Goal: Answer question/provide support: Share knowledge or assist other users

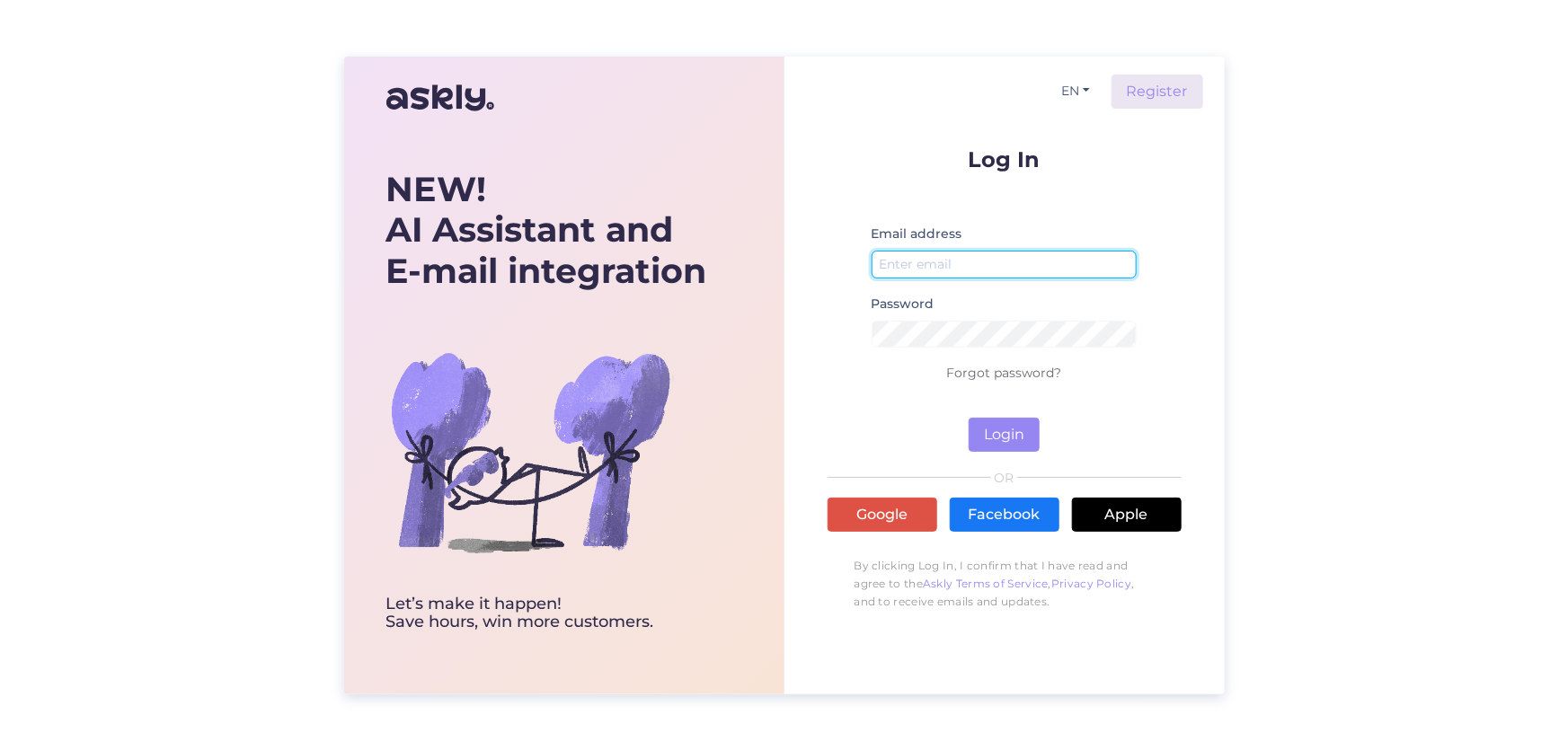
click at [966, 262] on input "email" at bounding box center [1004, 264] width 266 height 28
click at [991, 448] on button "Login" at bounding box center [1003, 434] width 71 height 34
type input "[PERSON_NAME][EMAIL_ADDRESS][DOMAIN_NAME]"
click at [990, 429] on button "Login" at bounding box center [1003, 434] width 71 height 34
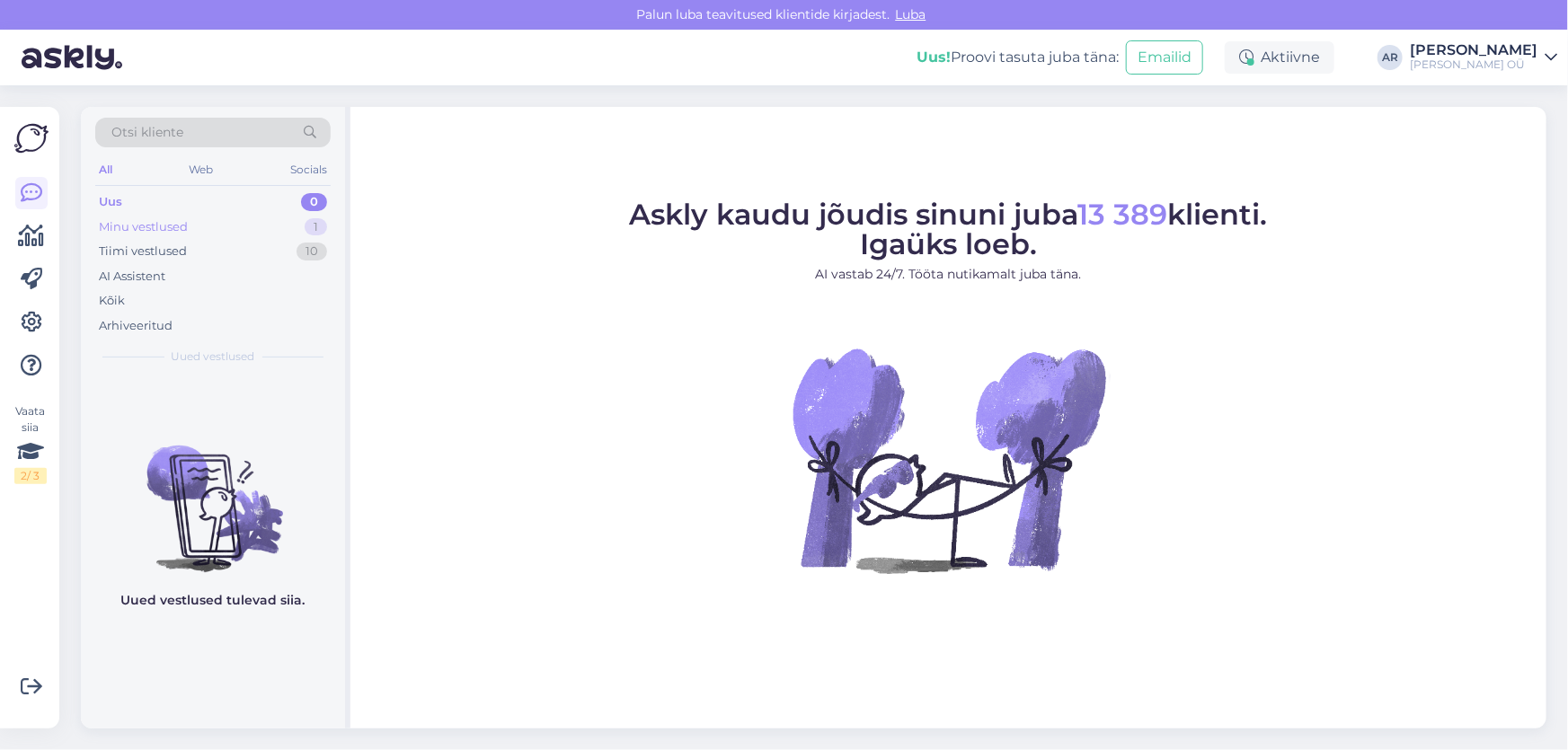
click at [190, 234] on div "Minu vestlused 1" at bounding box center [213, 226] width 236 height 25
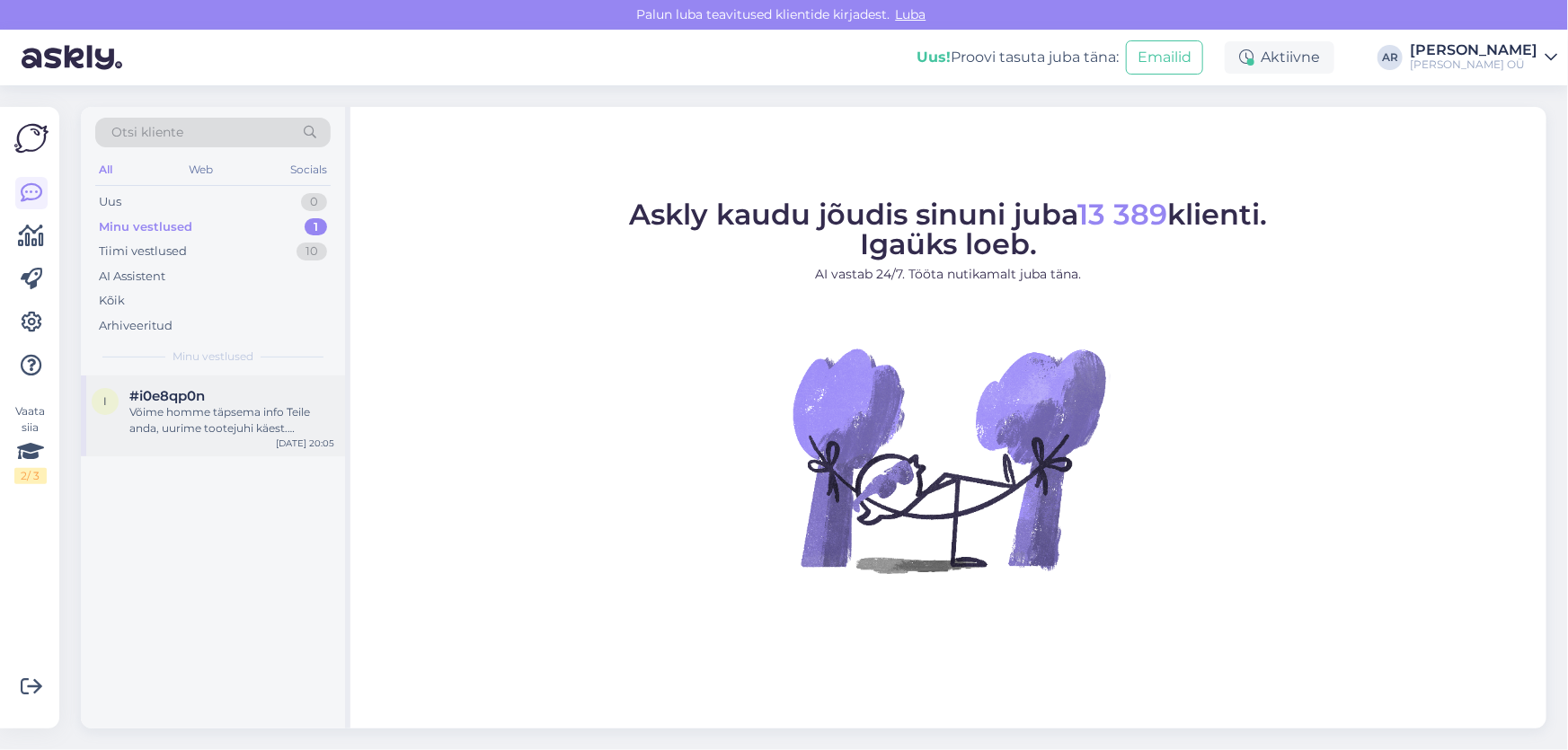
click at [293, 411] on div "Võime homme täpsema info Teile anda, uurime tootejuhi käest. [PERSON_NAME] on õ…" at bounding box center [232, 420] width 205 height 32
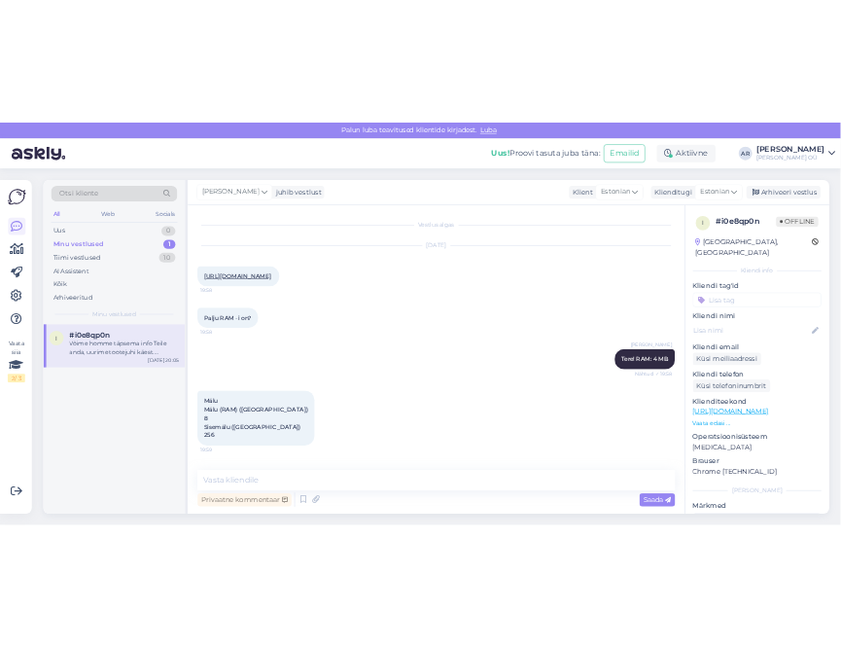
scroll to position [524, 0]
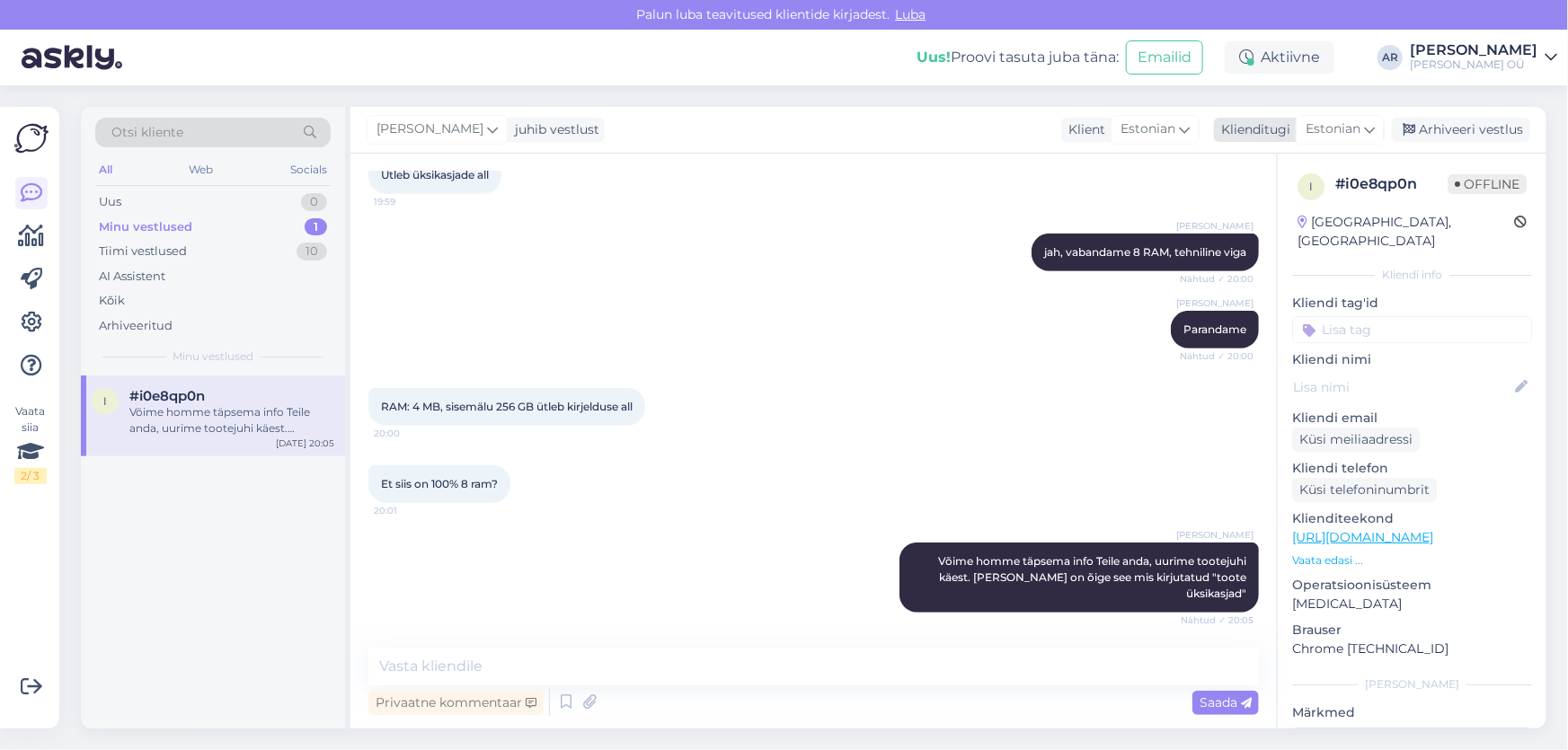
click at [1471, 117] on div "Arhiveeri vestlus" at bounding box center [1461, 129] width 139 height 24
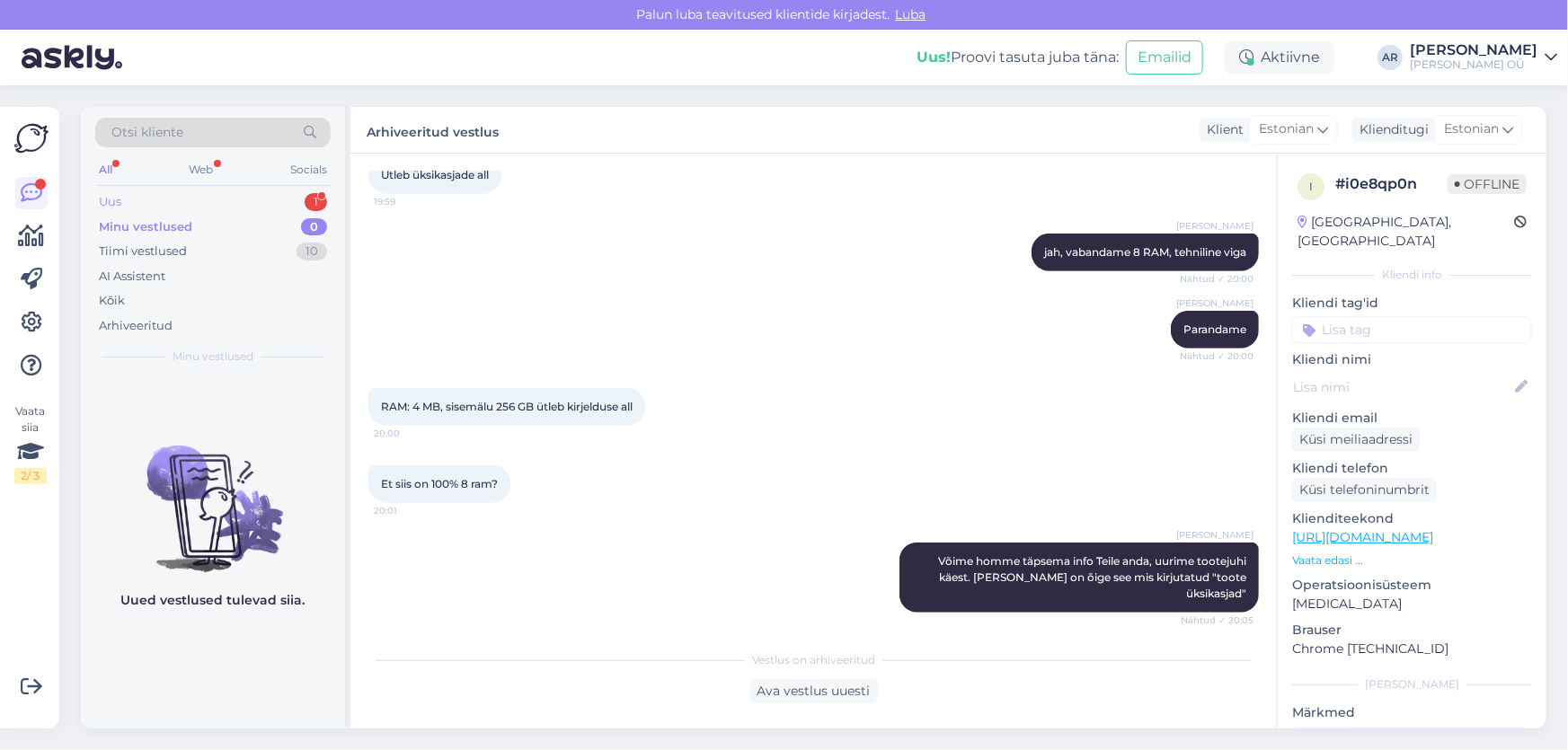
click at [182, 206] on div "Uus 1" at bounding box center [213, 201] width 236 height 25
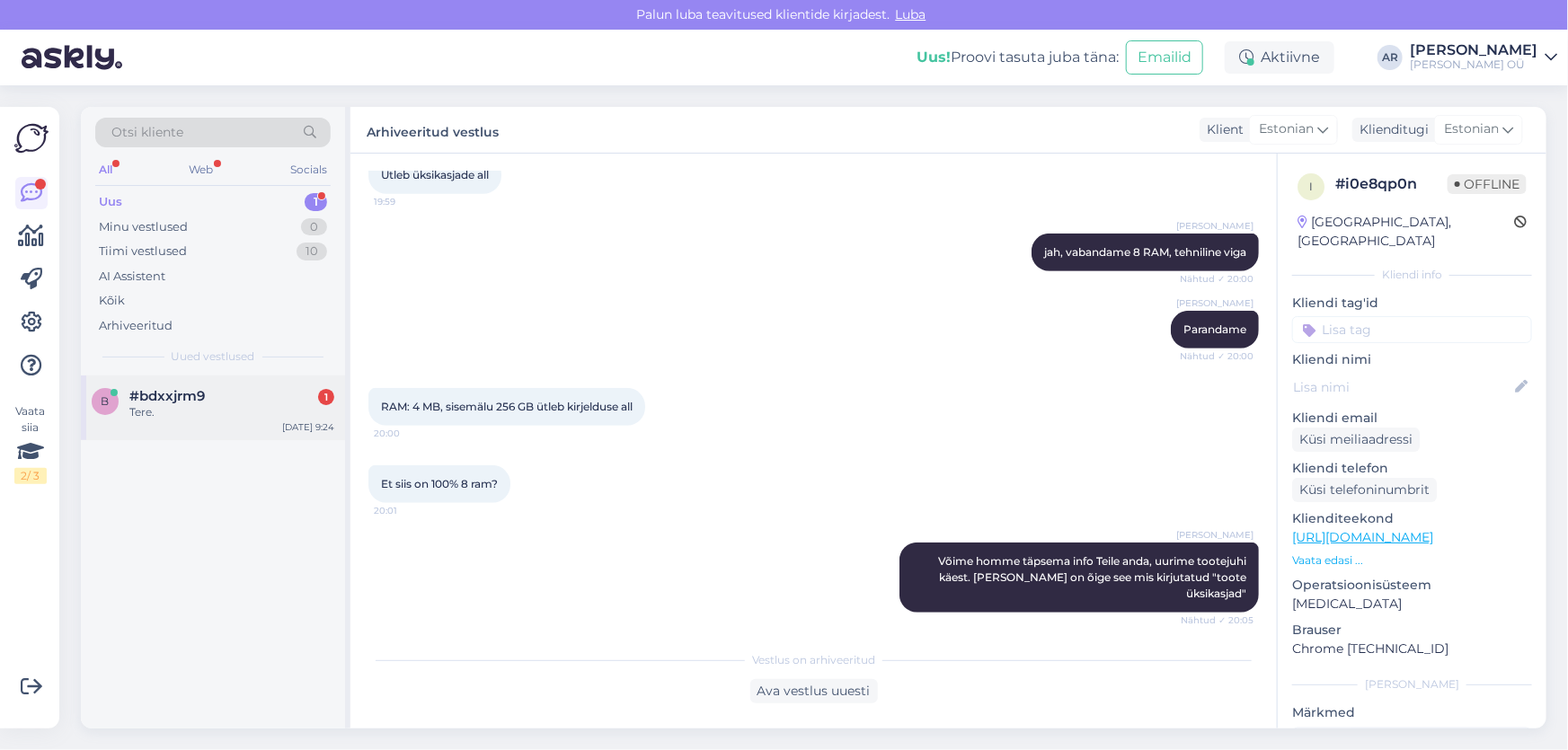
click at [223, 421] on div "b #bdxxjrm9 1 Tere. [DATE] 9:24" at bounding box center [213, 407] width 264 height 65
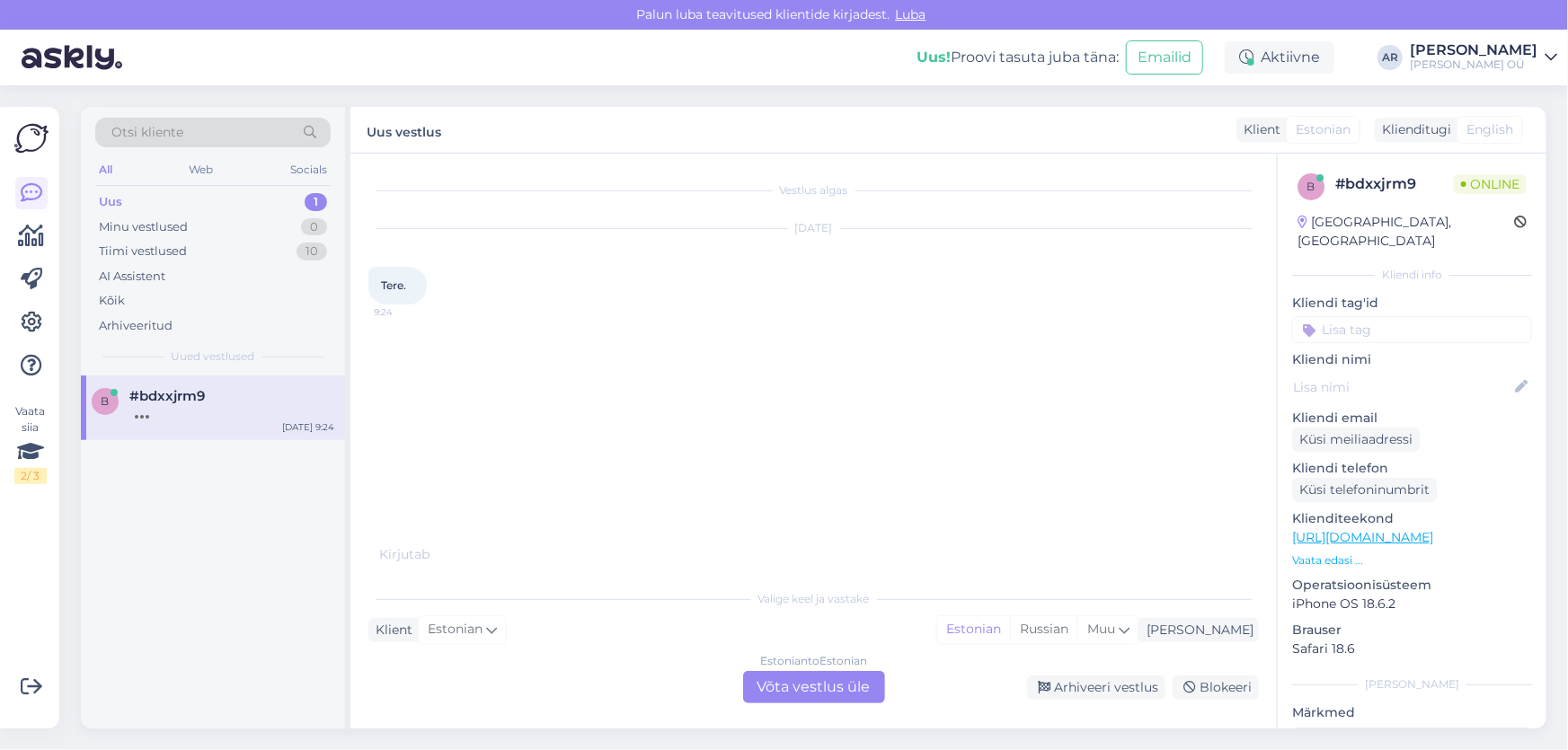
click at [784, 676] on div "Estonian to Estonian Võta vestlus üle" at bounding box center [814, 686] width 142 height 32
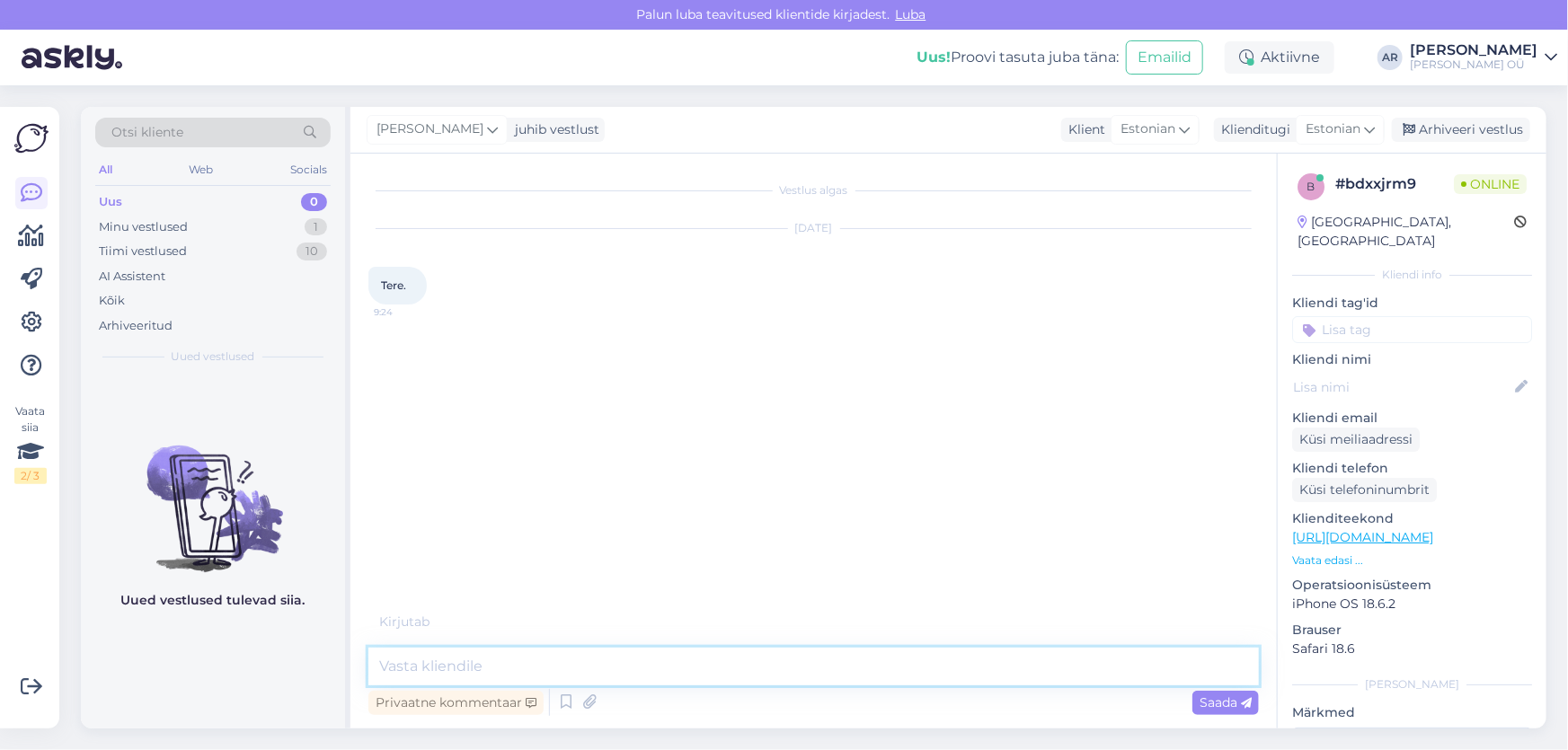
click at [683, 660] on textarea at bounding box center [814, 666] width 891 height 38
type textarea "Е"
type textarea "Tere!"
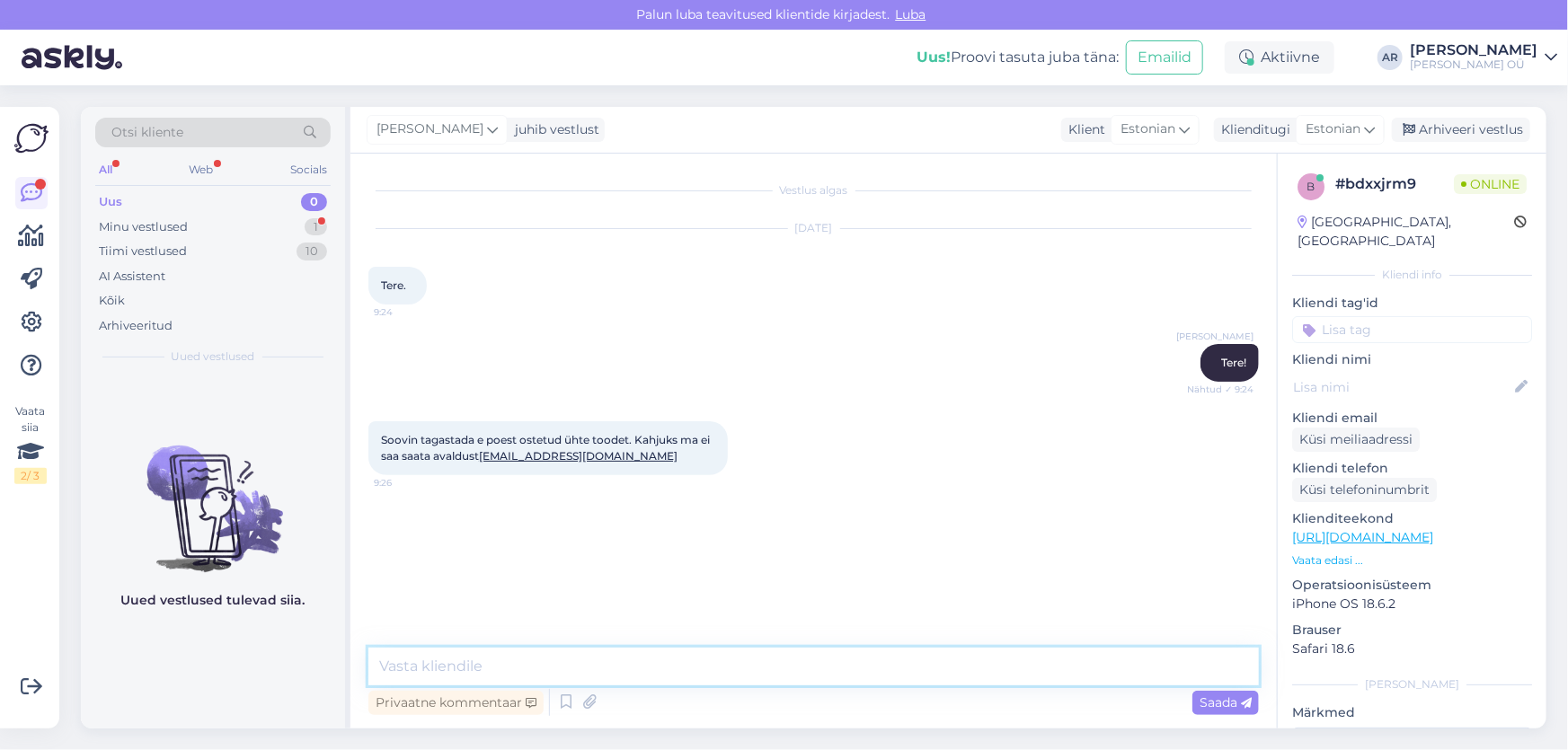
click at [449, 657] on textarea at bounding box center [814, 666] width 891 height 38
click at [444, 664] on textarea at bounding box center [814, 666] width 891 height 38
type textarea "m"
type textarea "Mis arve number?"
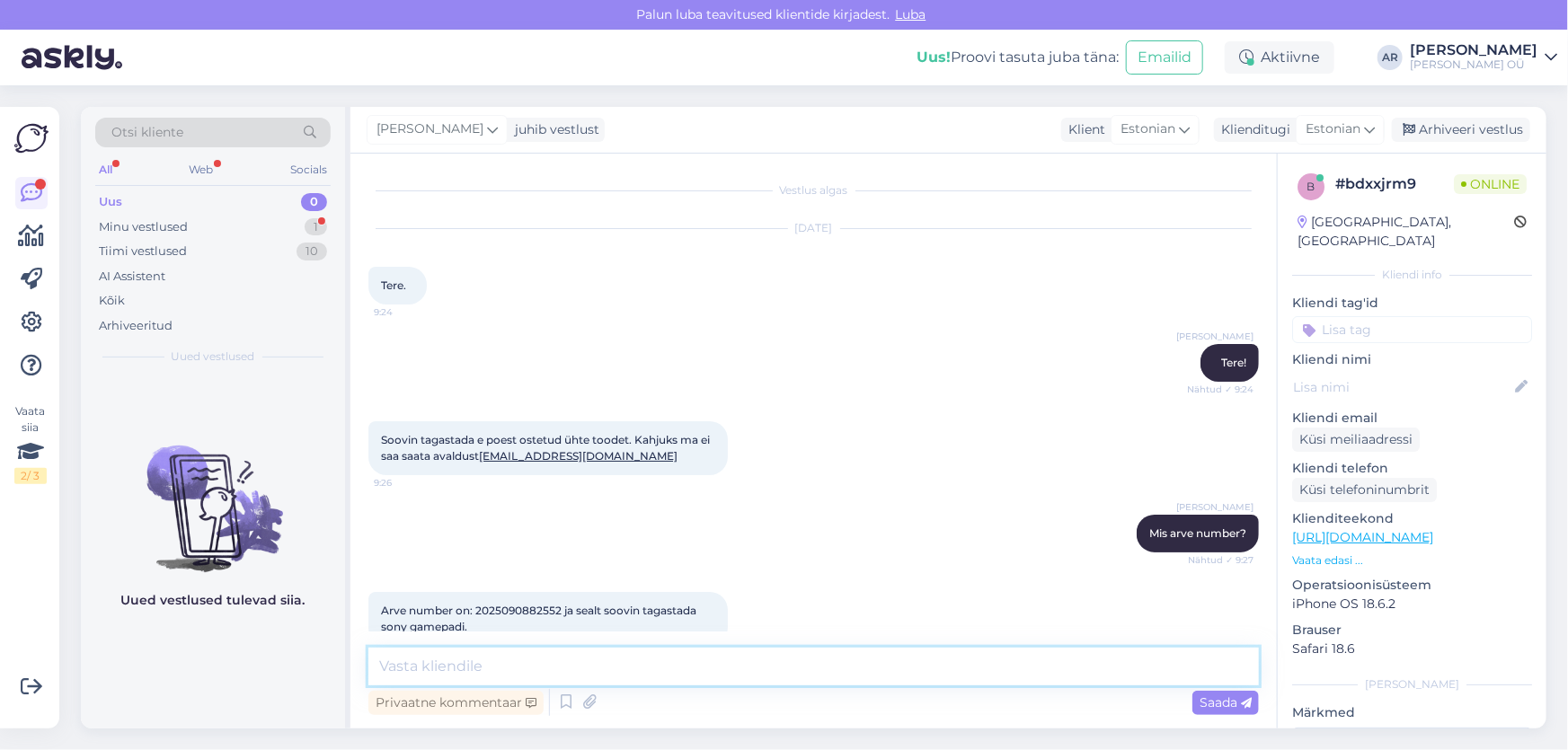
scroll to position [33, 0]
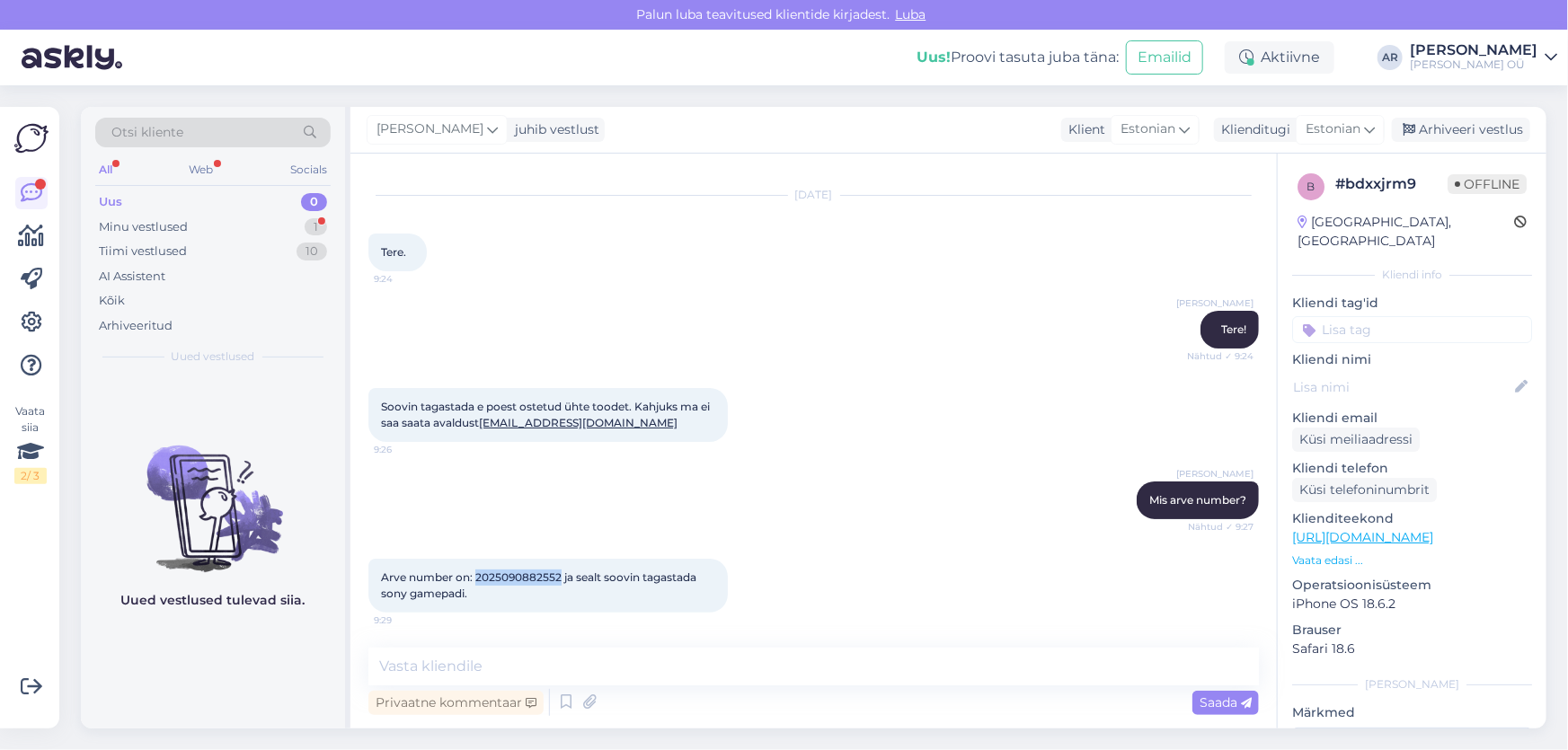
drag, startPoint x: 562, startPoint y: 577, endPoint x: 476, endPoint y: 575, distance: 86.0
click at [476, 575] on span "Arve number on: 2025090882552 ja sealt soovin tagastada sony gamepadi." at bounding box center [540, 585] width 318 height 30
copy span "2025090882552"
click at [561, 673] on textarea at bounding box center [814, 666] width 891 height 38
type textarea "Mis poodi soovite tagastada?"
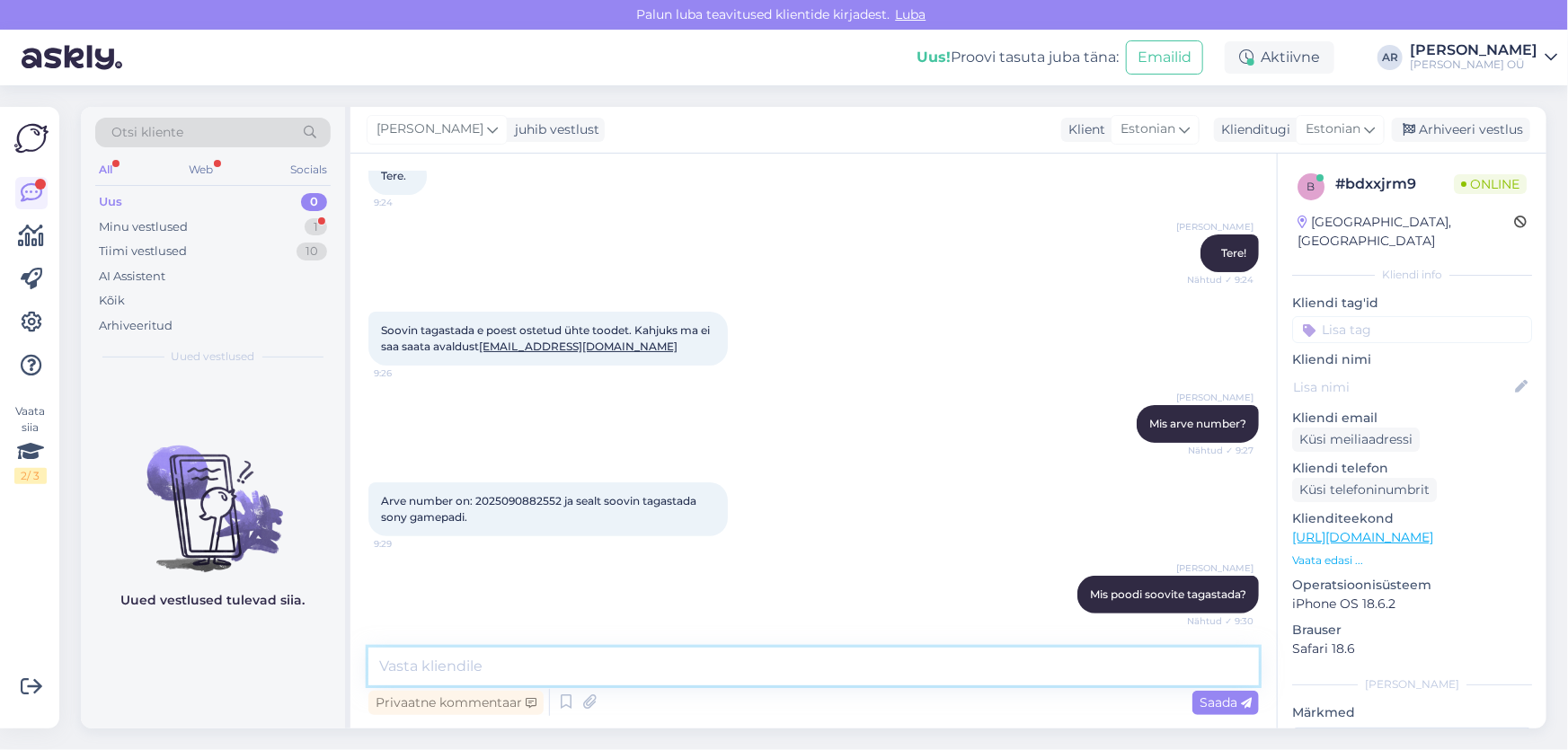
scroll to position [188, 0]
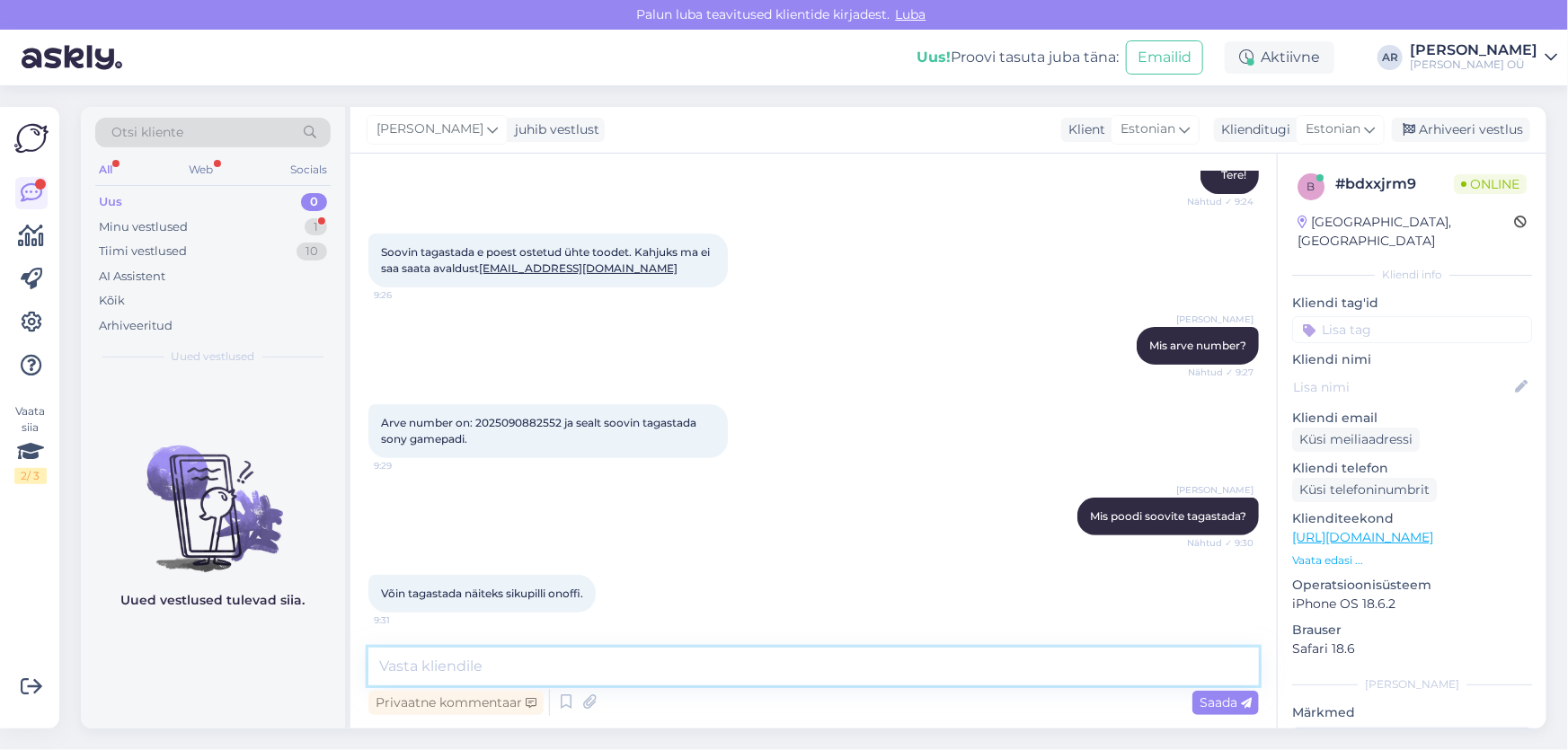
click at [657, 650] on textarea at bounding box center [814, 666] width 891 height 38
paste textarea "Kui soovite kauba tagastada, siis palume, et kaup, pakend ja kõik komplektis ol…"
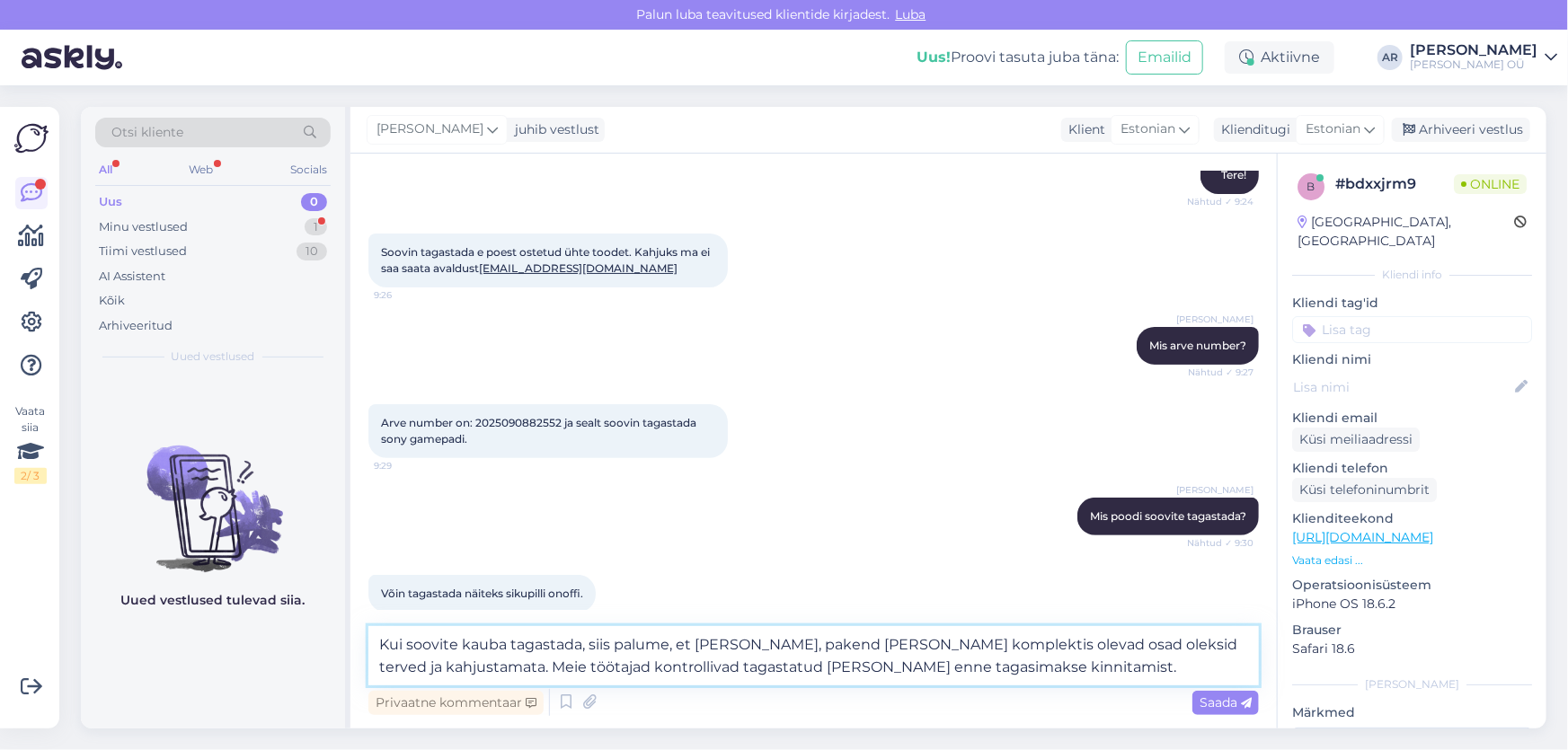
drag, startPoint x: 700, startPoint y: 647, endPoint x: 382, endPoint y: 638, distance: 318.1
click at [382, 638] on textarea "Kui soovite kauba tagastada, siis palume, et kaup, pakend ja kõik komplektis ol…" at bounding box center [814, 656] width 891 height 59
click at [703, 638] on textarea "Kaup, pakend ja kõik komplektis olevad osad oleksid terved ja kahjustamata. Mei…" at bounding box center [814, 656] width 891 height 59
drag, startPoint x: 809, startPoint y: 647, endPoint x: 780, endPoint y: 648, distance: 29.0
click at [780, 648] on textarea "Kaup, pakend ja kõik komplektis olevad osad peavad oleksid terved ja kahjustama…" at bounding box center [814, 656] width 891 height 59
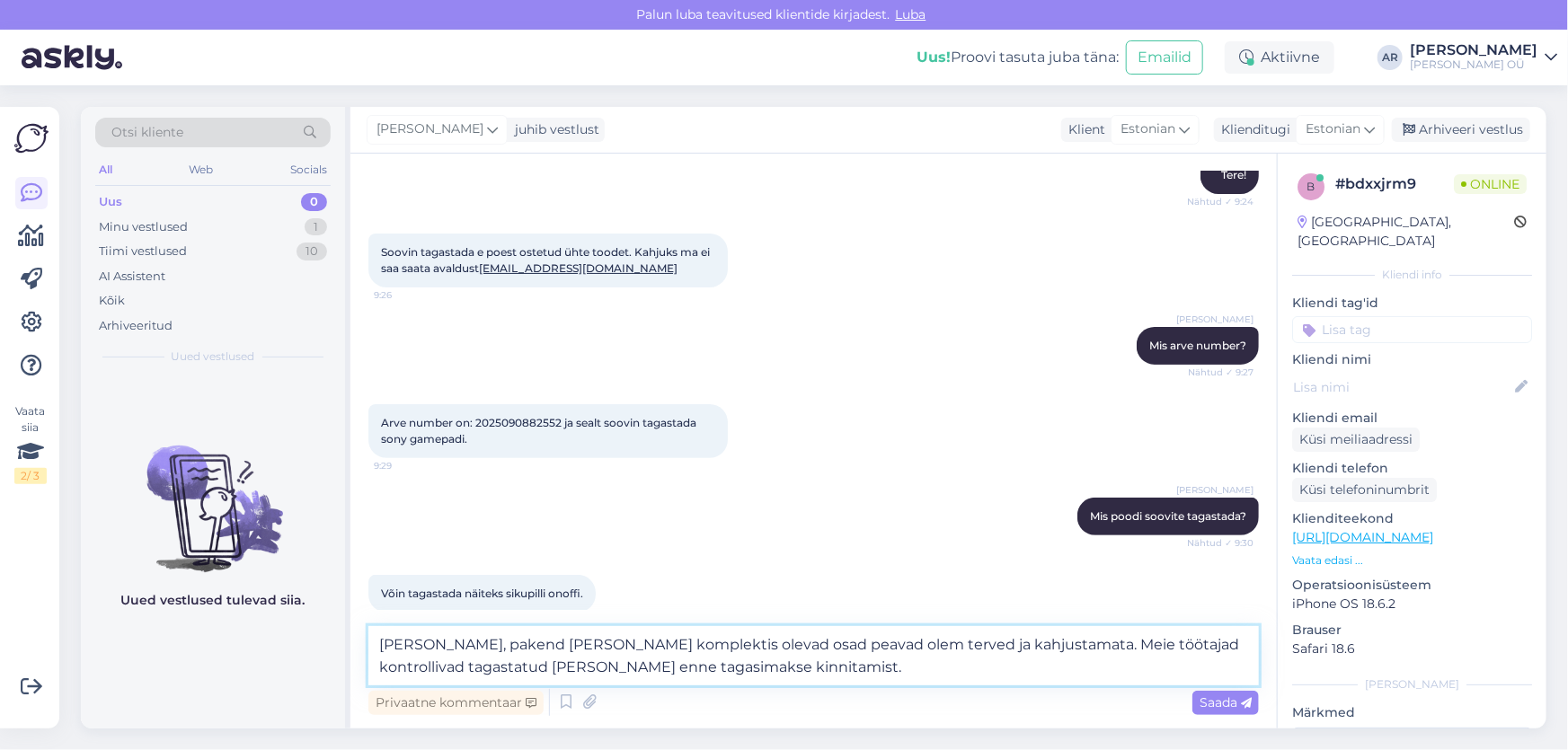
type textarea "Kaup, pakend ja kõik komplektis olevad osad peavad olema terved ja kahjustamata…"
click at [1032, 667] on textarea "Kaup, pakend ja kõik komplektis olevad osad peavad olema terved ja kahjustamata…" at bounding box center [814, 656] width 891 height 59
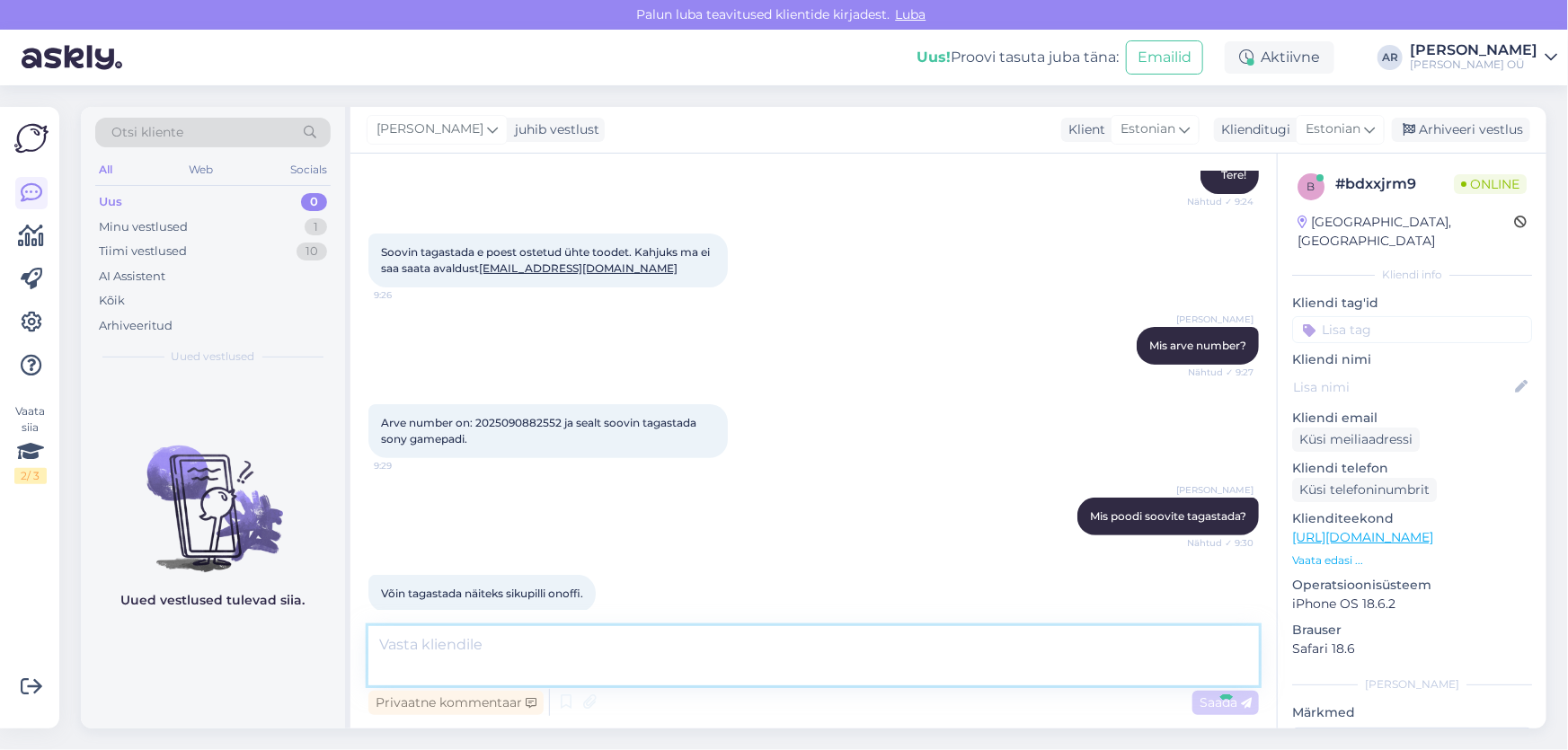
scroll to position [296, 0]
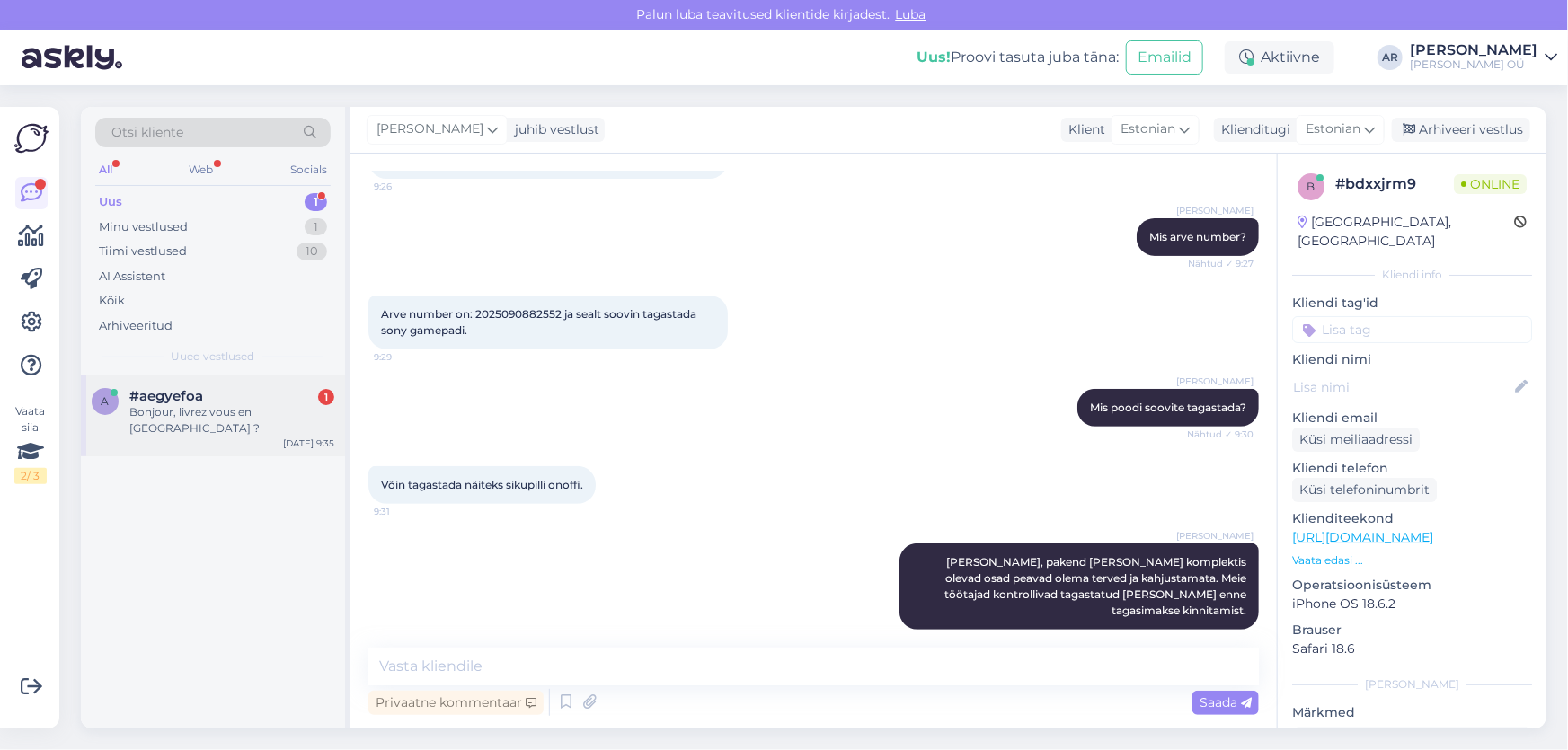
click at [289, 419] on div "Bonjour, livrez vous en France ?" at bounding box center [232, 420] width 205 height 32
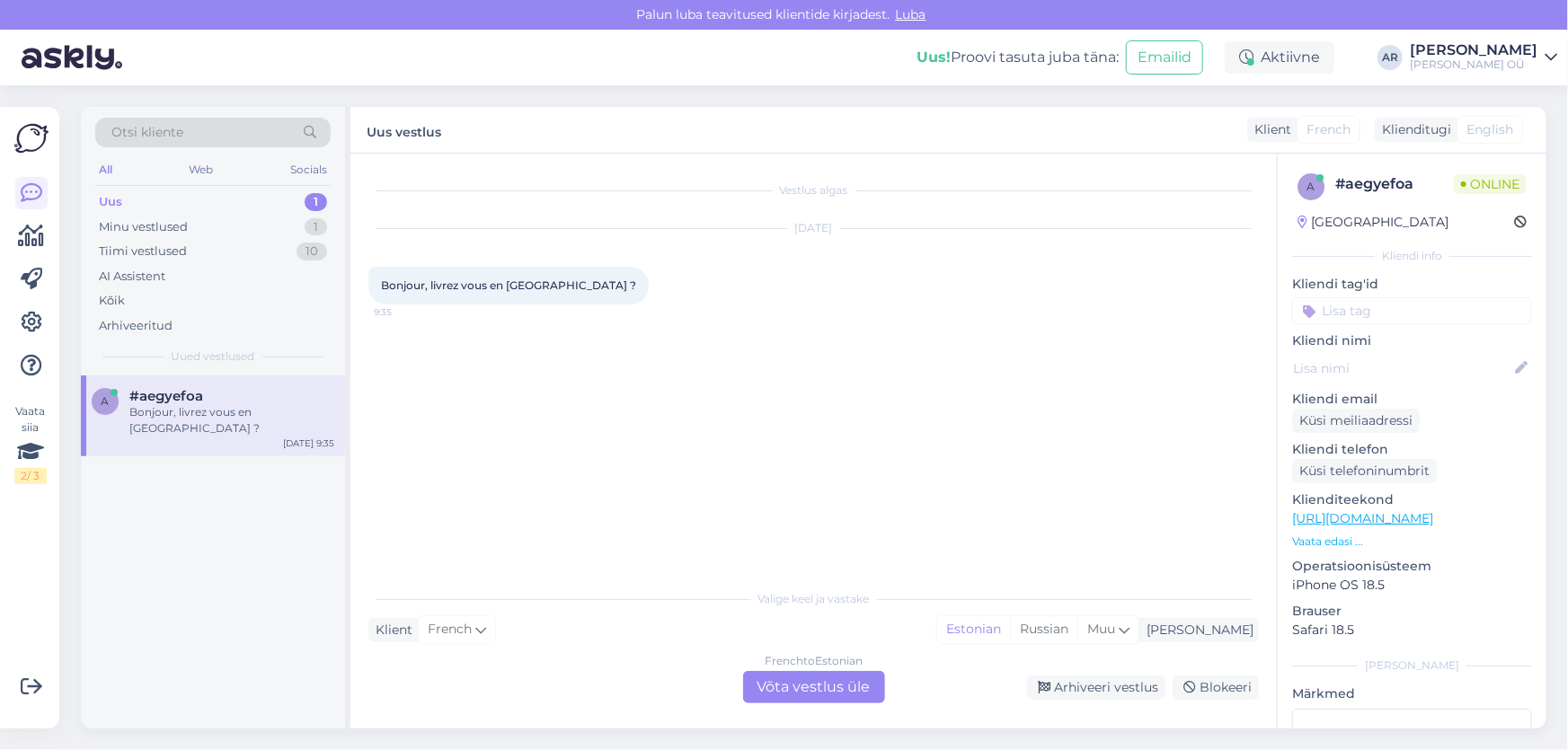
scroll to position [0, 0]
click at [787, 692] on div "French to Estonian Võta vestlus üle" at bounding box center [814, 686] width 142 height 32
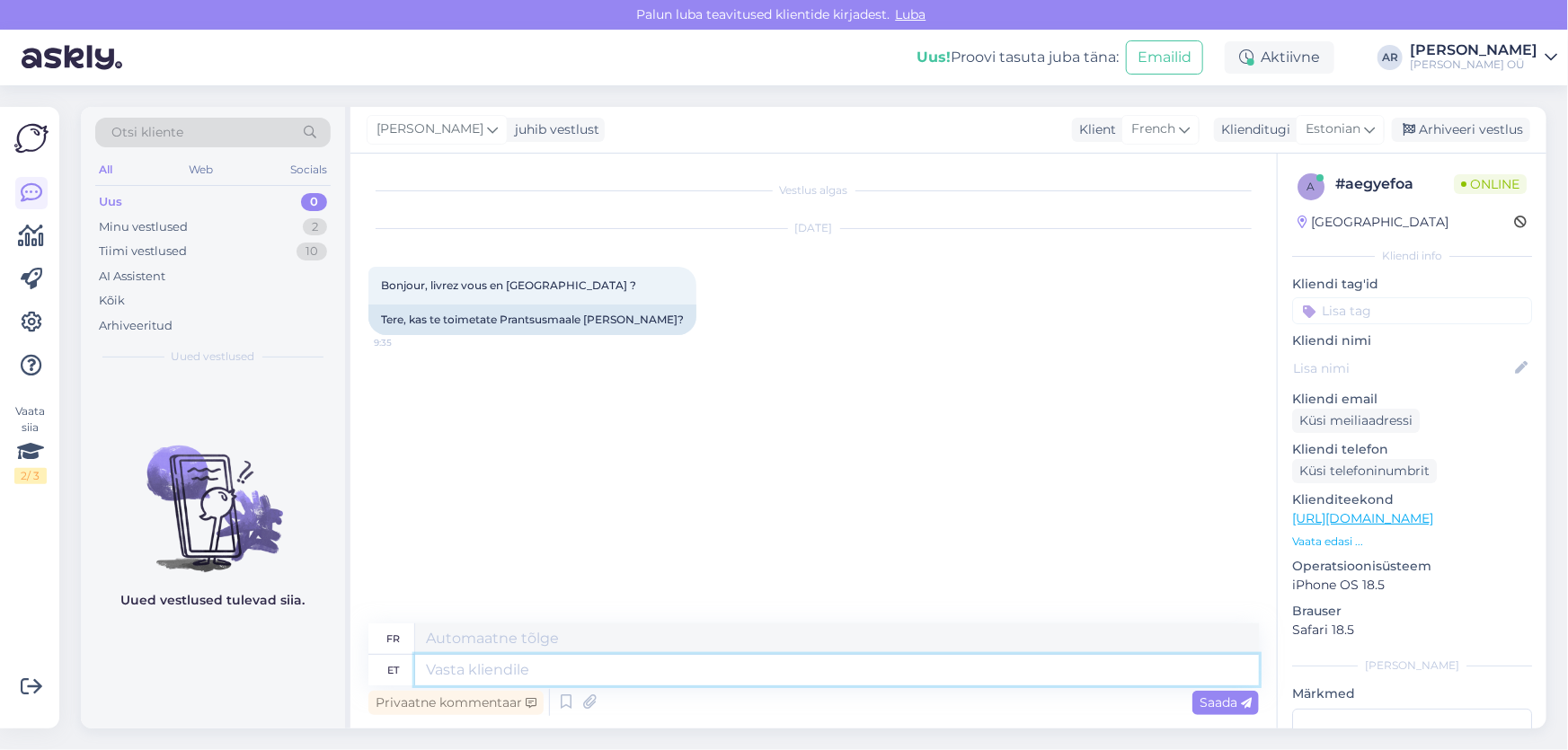
click at [639, 671] on textarea at bounding box center [836, 670] width 844 height 30
type textarea "Tere!"
type textarea "Bonjour!"
type textarea "Tere! Kahjuks"
type textarea "Bonjour ! Malheureusement"
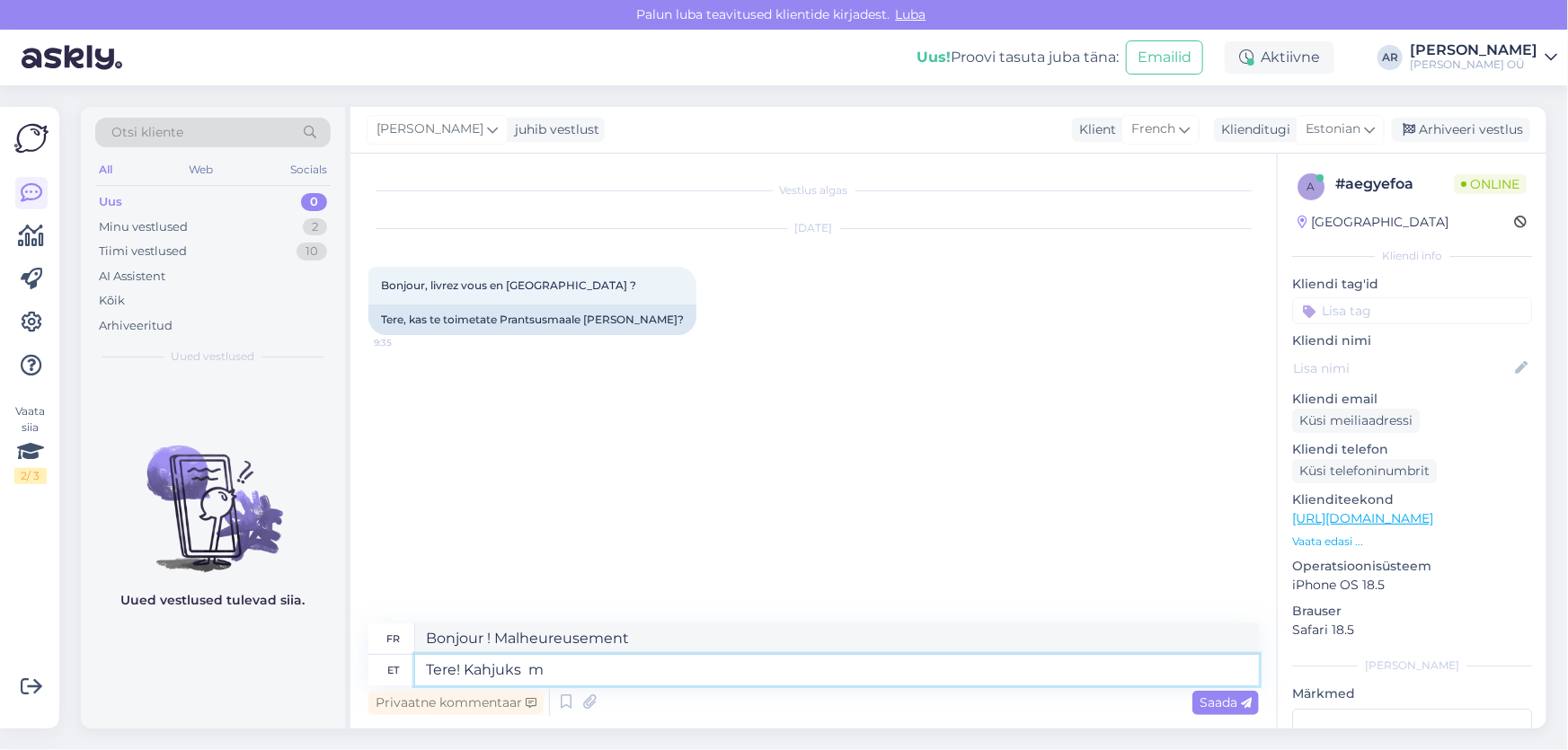
type textarea "Tere! Kahjuks mi"
type textarea "Bonjour ! Malheureusement, nous"
type textarea "Tere! Kahjuks mitte"
type textarea "Bonjour ! Malheureusement non."
type textarea "Tere! Kahjuks mitte"
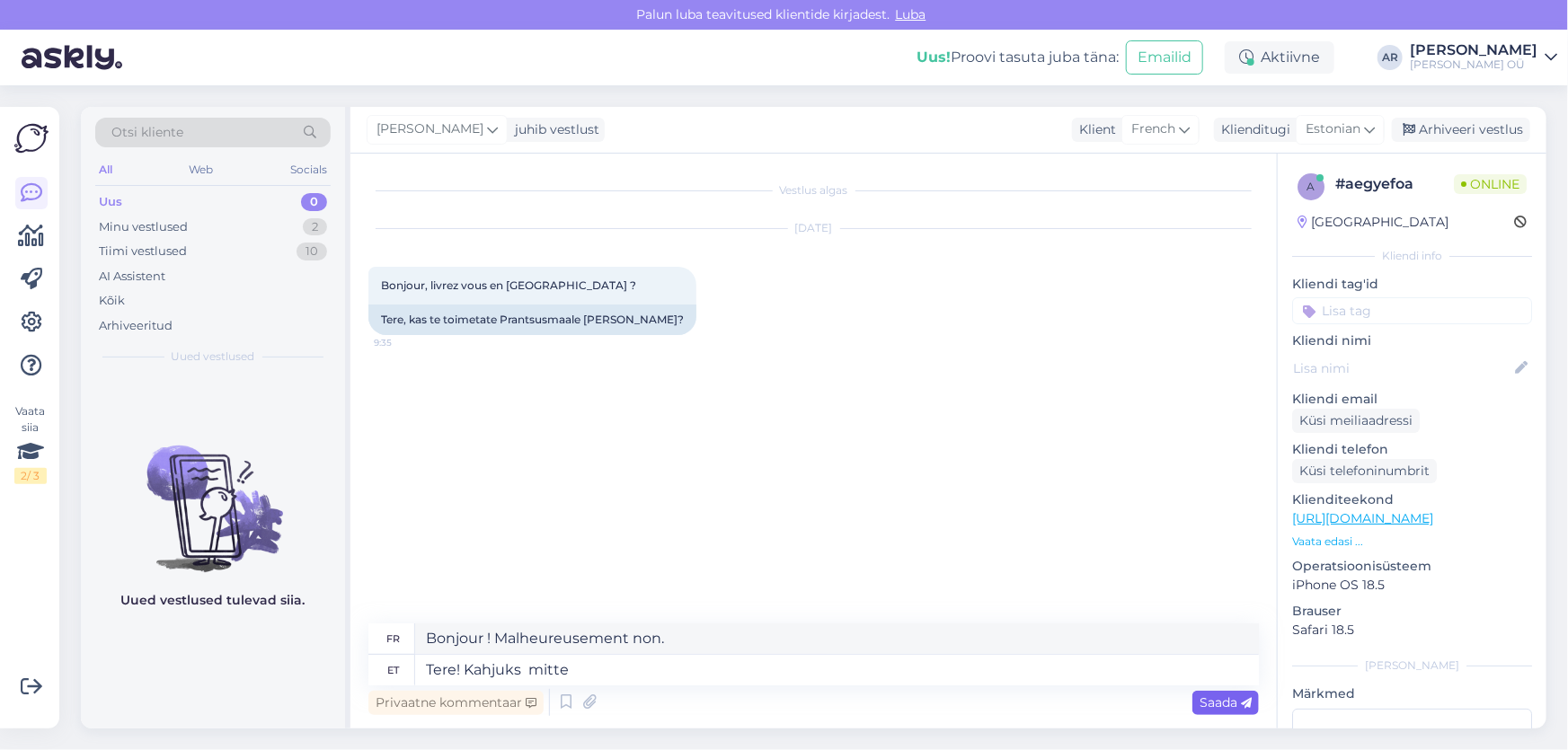
click at [1219, 713] on div "Saada" at bounding box center [1225, 703] width 67 height 24
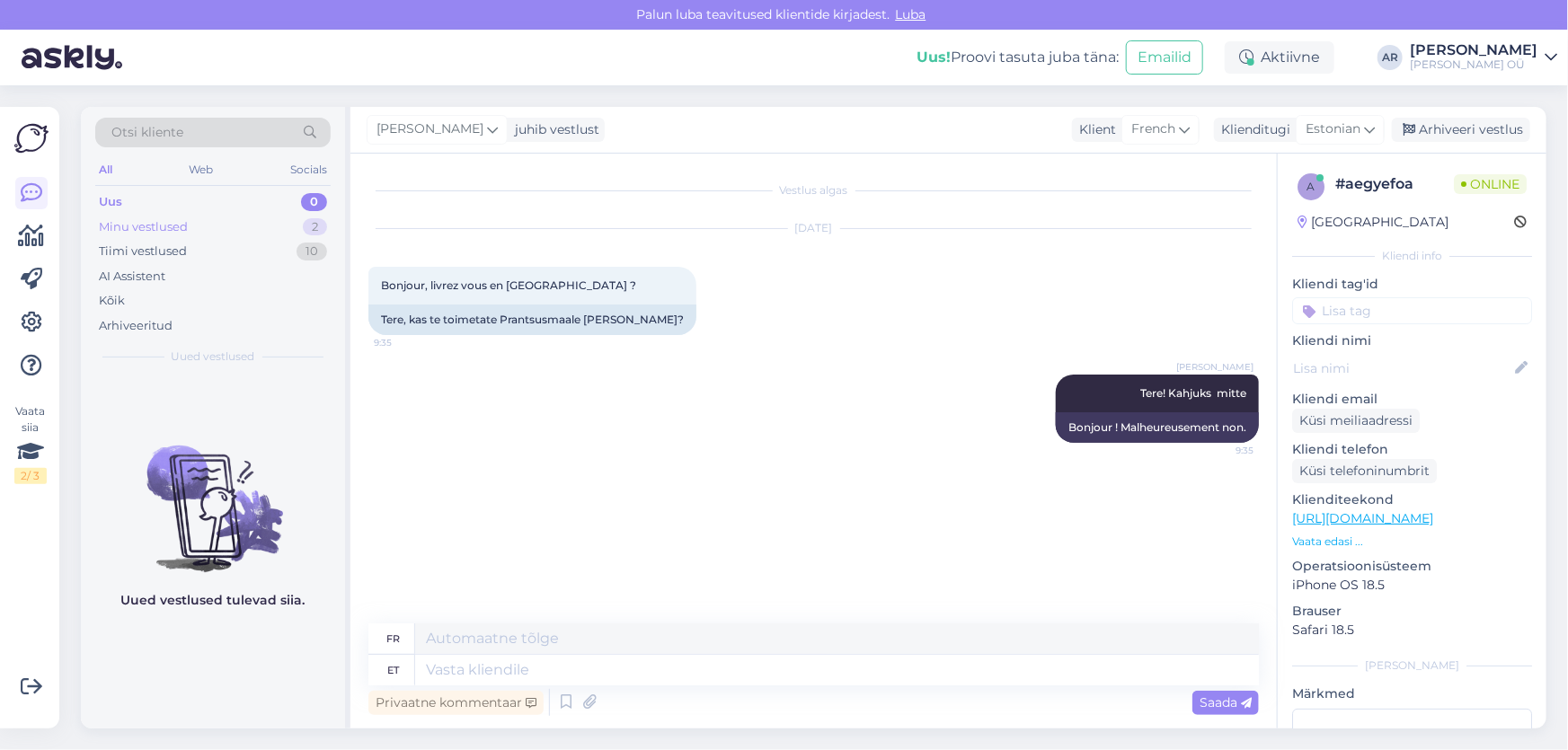
click at [269, 225] on div "Minu vestlused 2" at bounding box center [213, 226] width 236 height 25
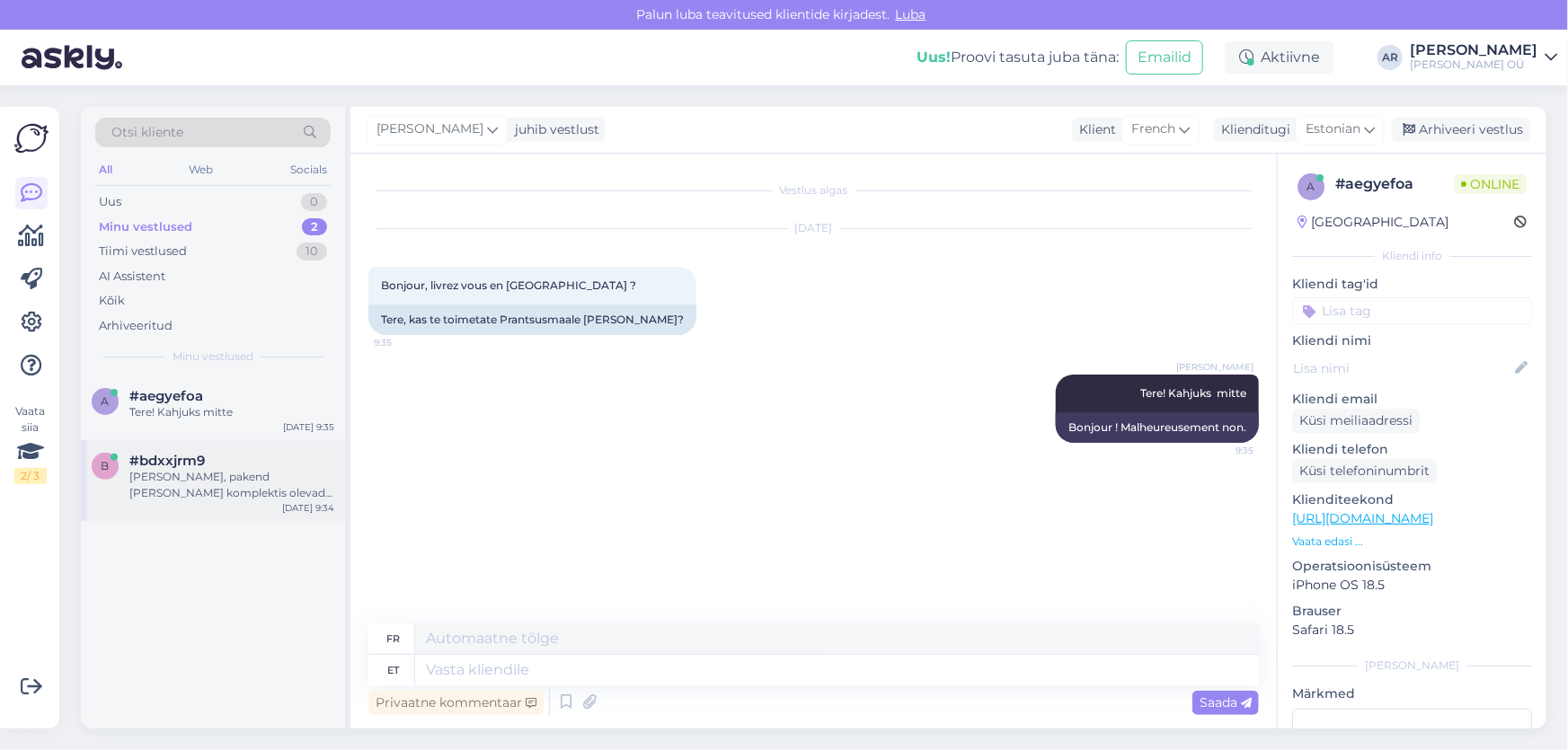
click at [249, 455] on div "#bdxxjrm9" at bounding box center [232, 461] width 205 height 17
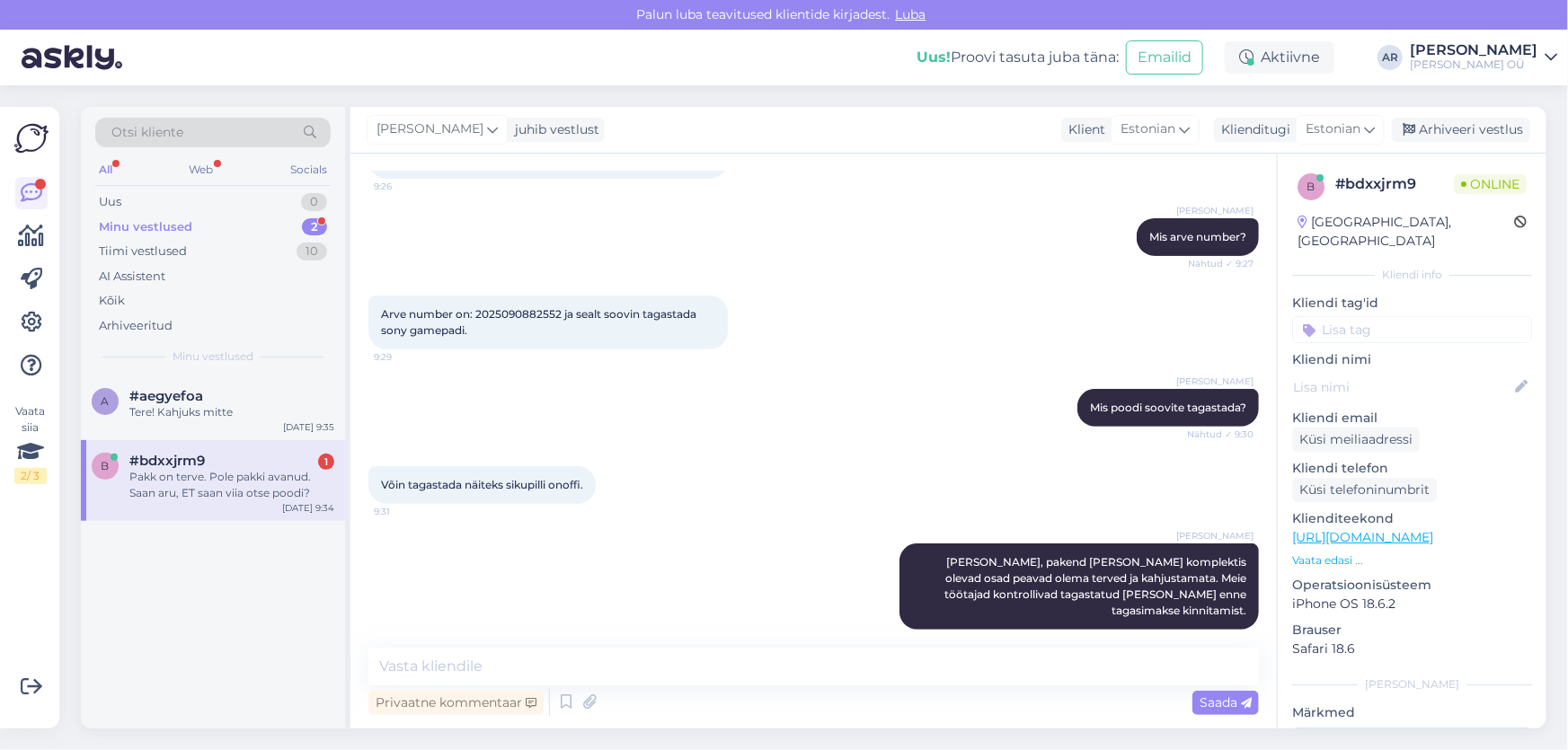
scroll to position [390, 0]
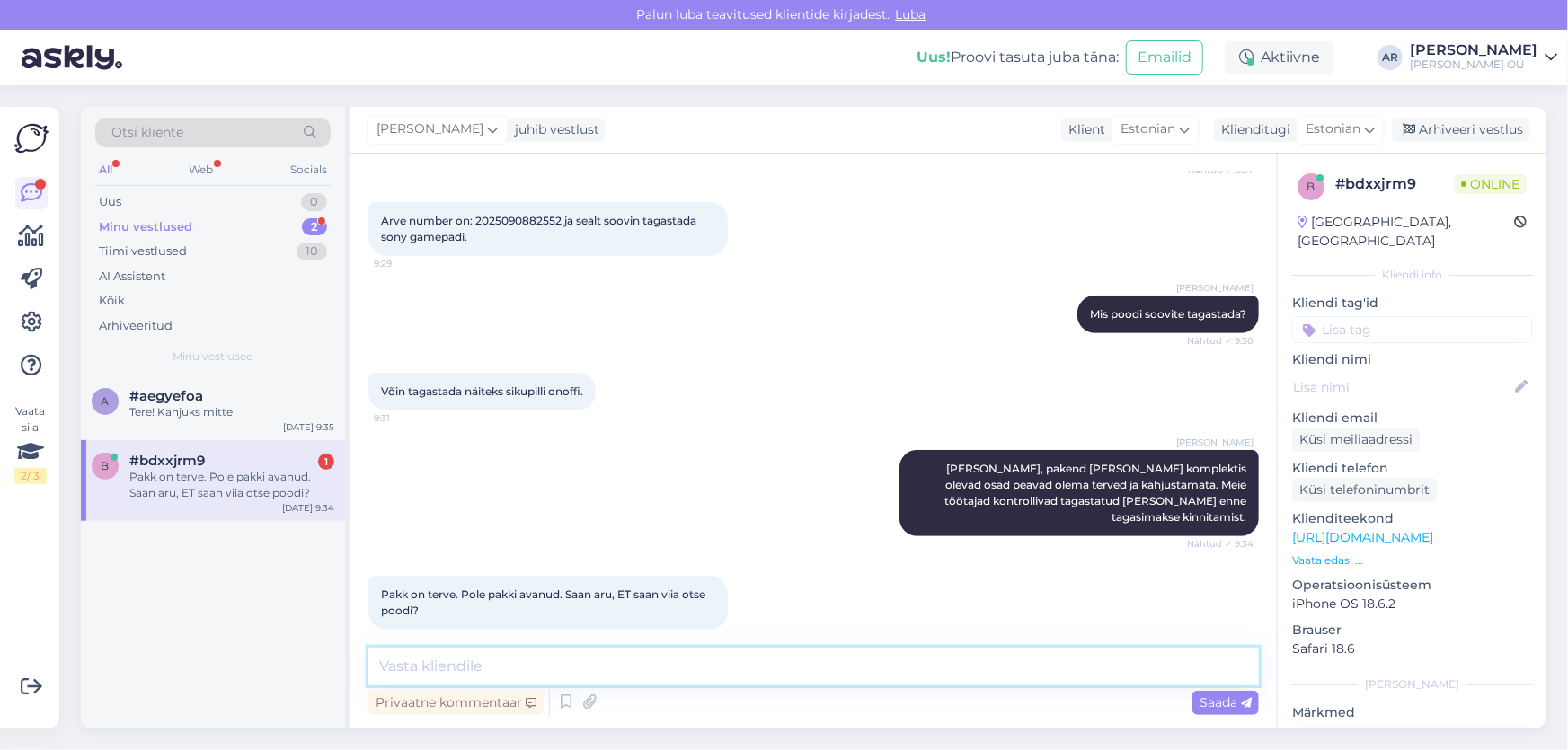
click at [535, 659] on textarea at bounding box center [814, 666] width 891 height 38
type textarea "Jah kauplus teavitatud"
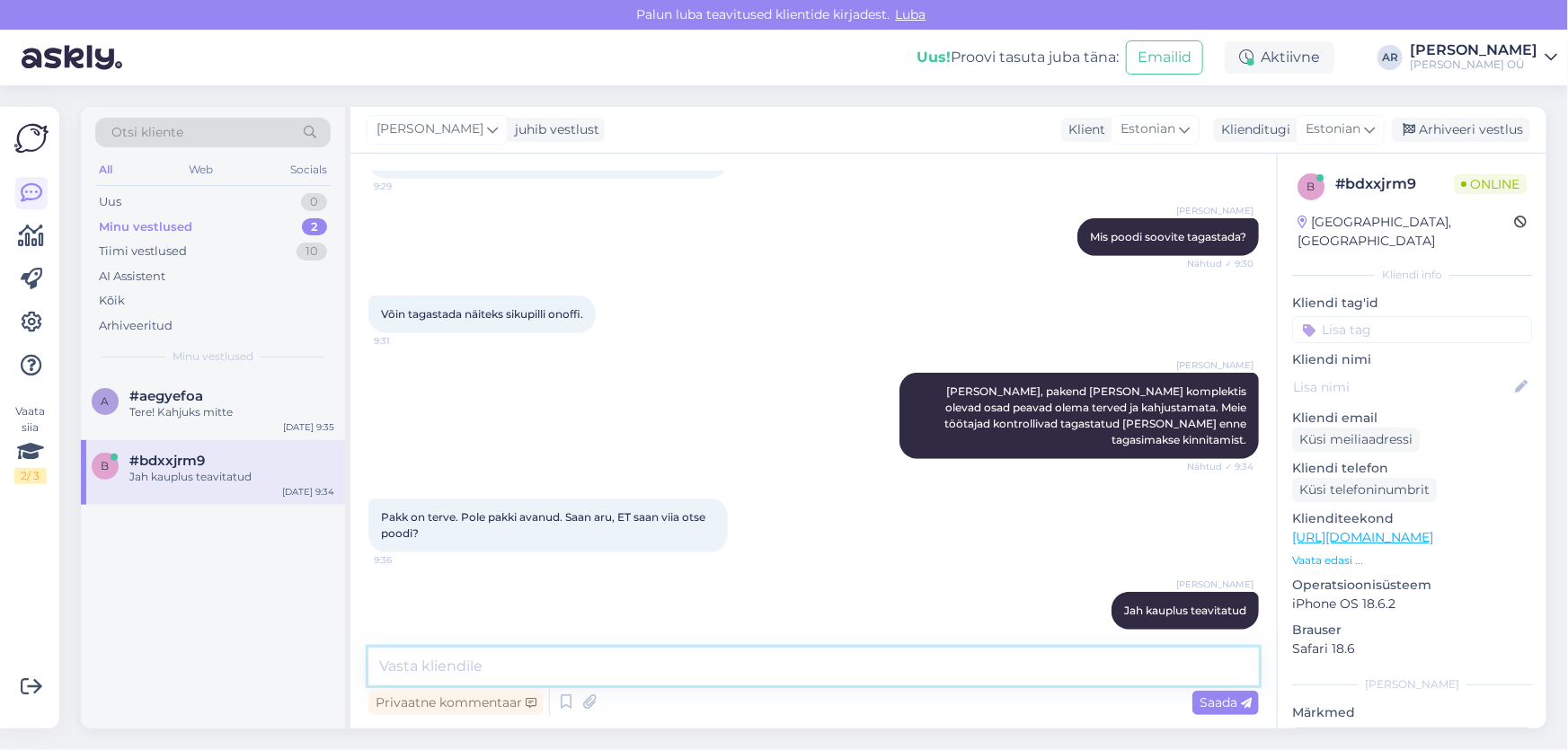
scroll to position [544, 0]
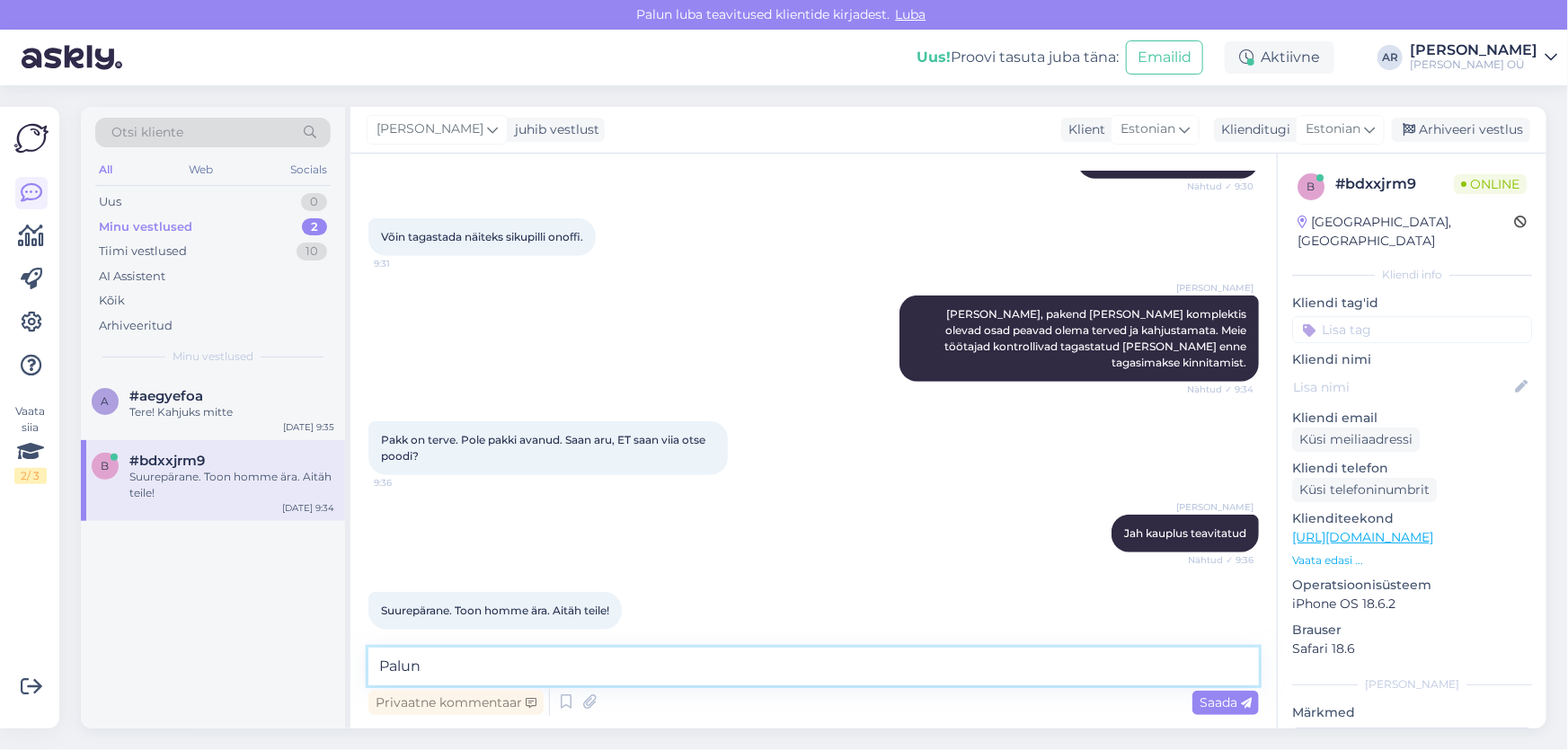
type textarea "Palun!"
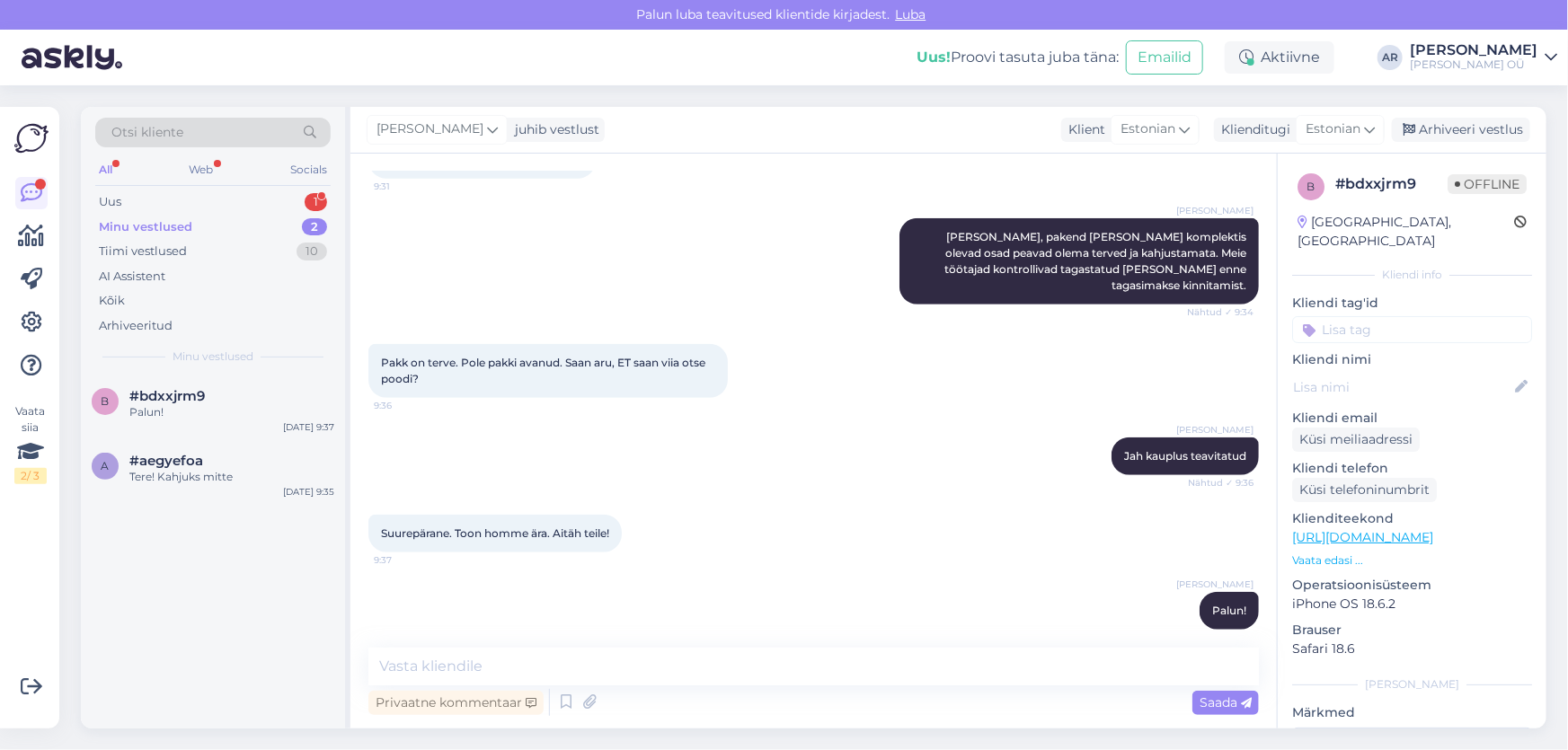
click at [237, 185] on div "All Web Socials" at bounding box center [213, 172] width 236 height 28
click at [236, 205] on div "Uus 1" at bounding box center [213, 201] width 236 height 25
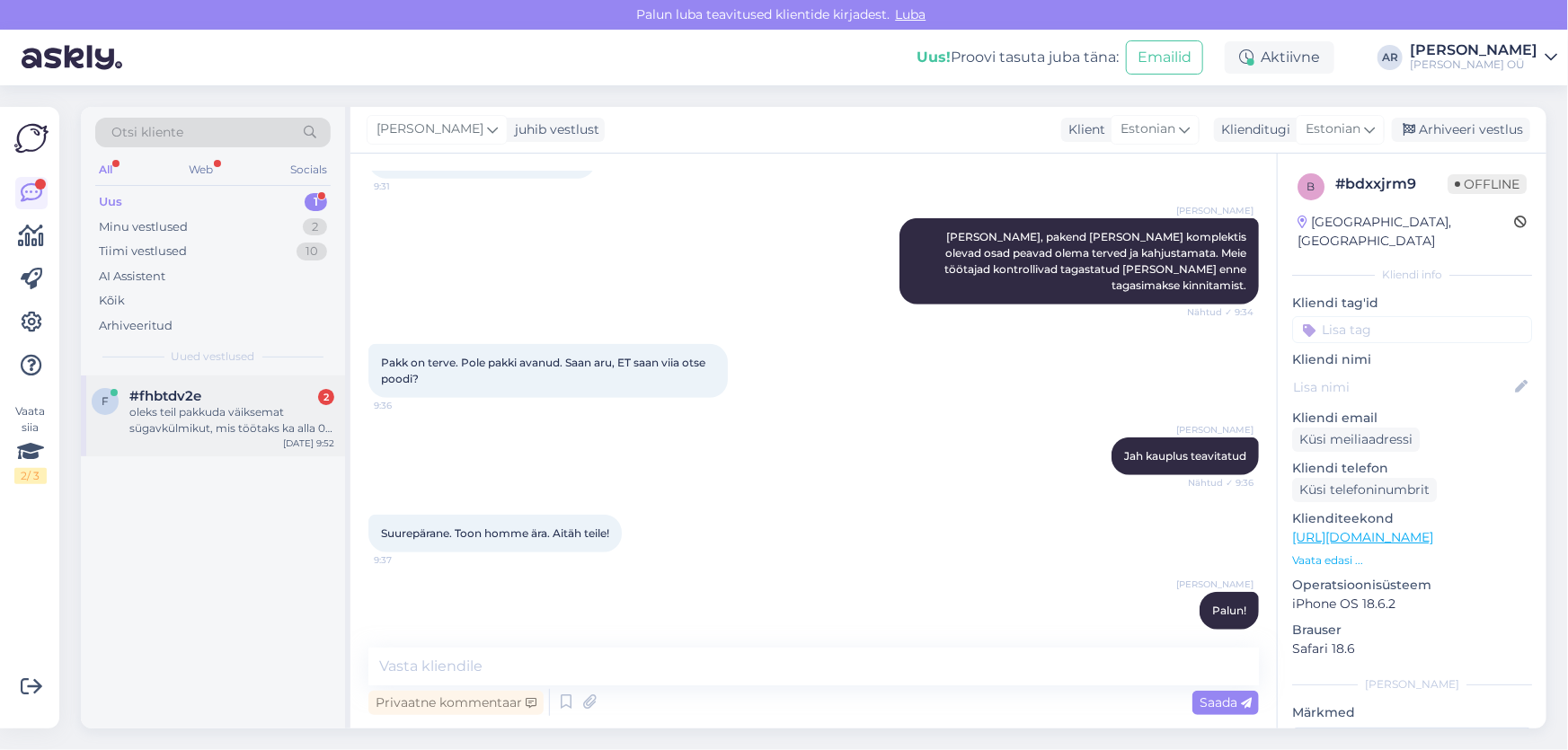
click at [245, 405] on div "oleks teil pakkuda väiksemat sügavkülmikut, mis töötaks ka alla 0 kraadi?" at bounding box center [232, 420] width 205 height 32
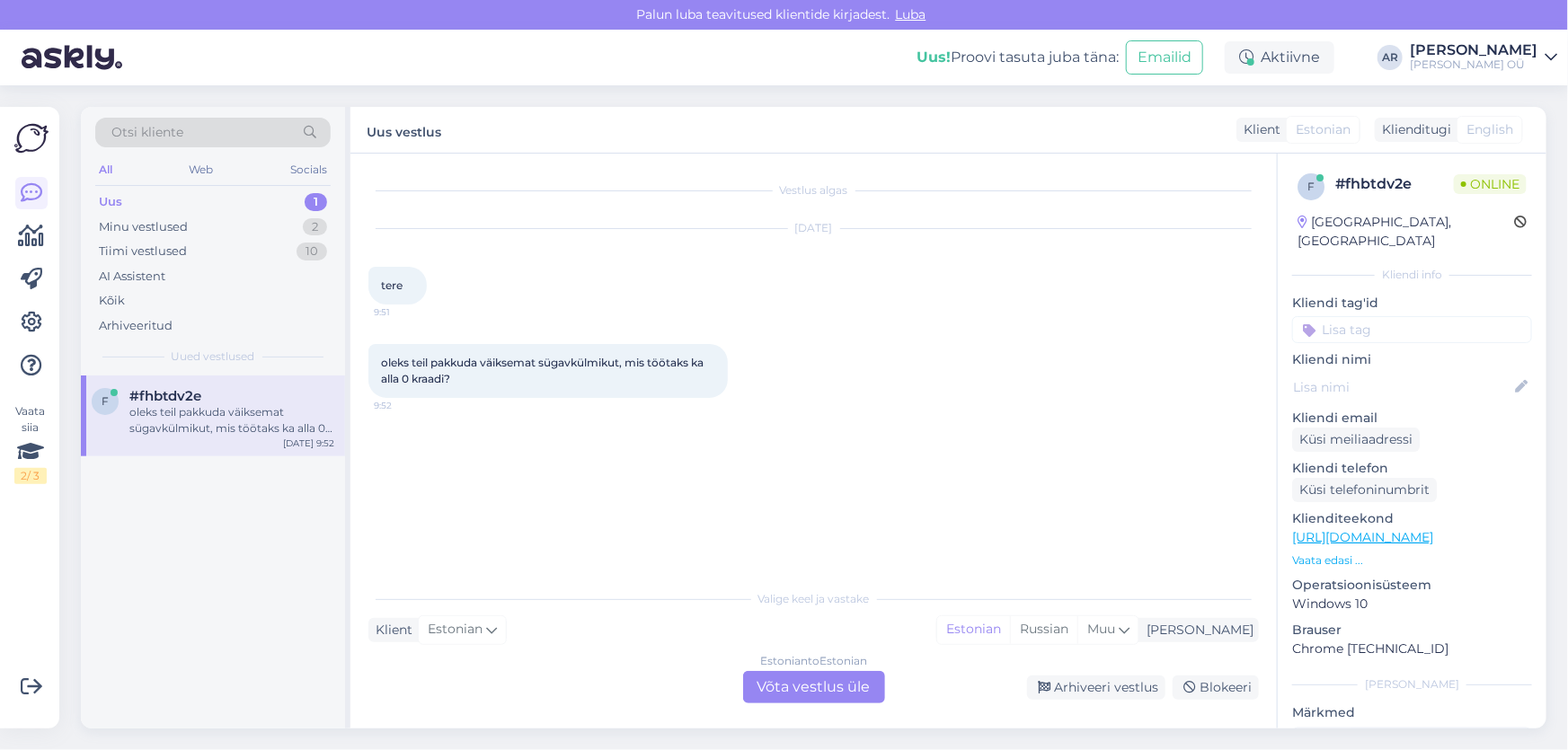
click at [1428, 529] on link "https://onoff.ee/et/sugavkulmikud/117271-whirlpool-w55z1-112w-251090772-8003437…" at bounding box center [1362, 538] width 141 height 17
drag, startPoint x: 549, startPoint y: 381, endPoint x: 383, endPoint y: 358, distance: 167.6
click at [383, 358] on div "oleks teil pakkuda väiksemat sügavkülmikut, mis töötaks ka alla 0 kraadi? 9:52" at bounding box center [548, 370] width 359 height 54
copy span "oleks teil pakkuda väiksemat sügavkülmikut, mis töötaks ka alla 0 kraadi?"
click at [802, 692] on div "Estonian to Estonian Võta vestlus üle" at bounding box center [814, 686] width 142 height 32
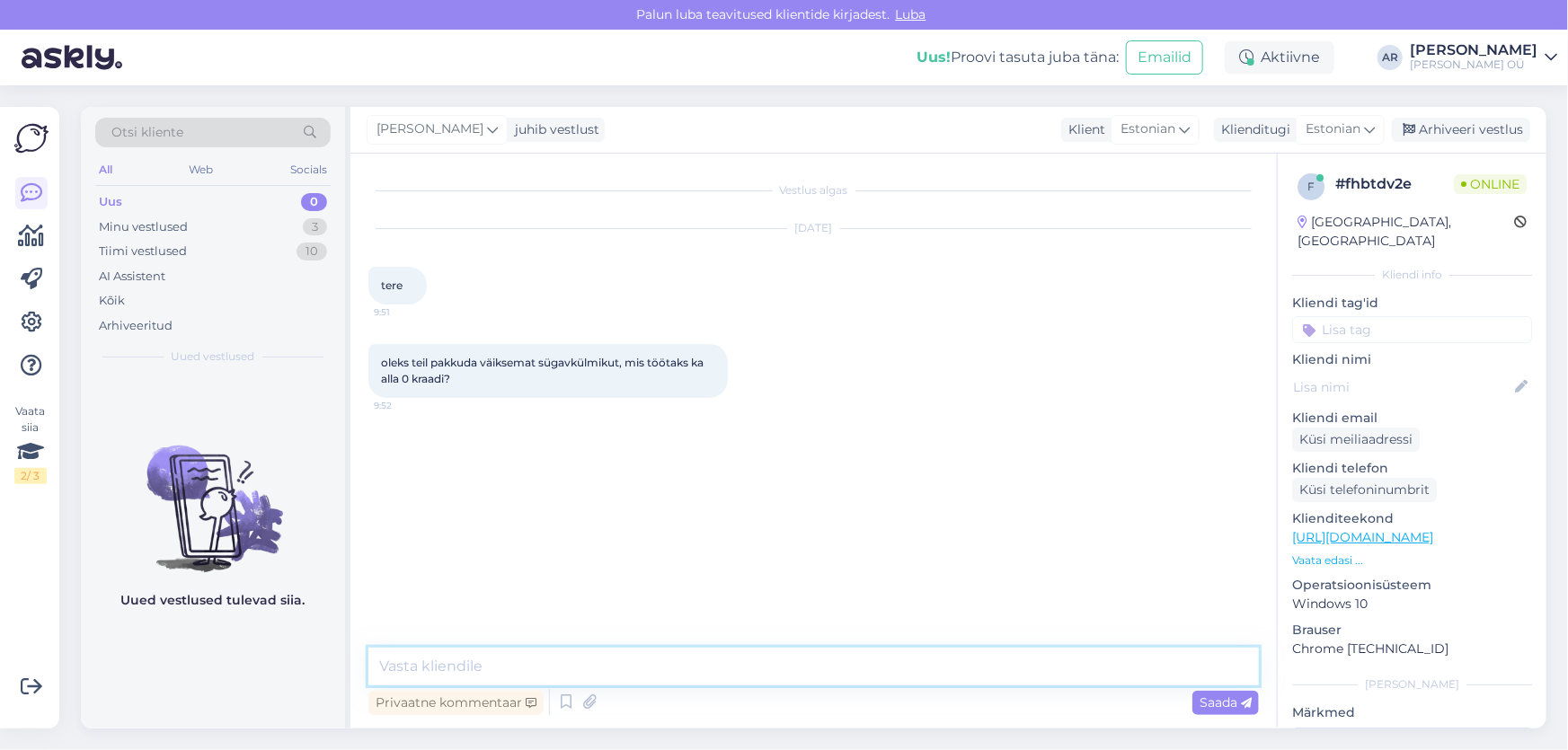
click at [696, 681] on textarea at bounding box center [814, 666] width 891 height 38
type textarea "Tere!"
paste textarea "https://onoff.ee/et/219-sugavkulmikud?q=K%C3%B5rgus+%28cm%29-68-84-84%2C2-84%2C…"
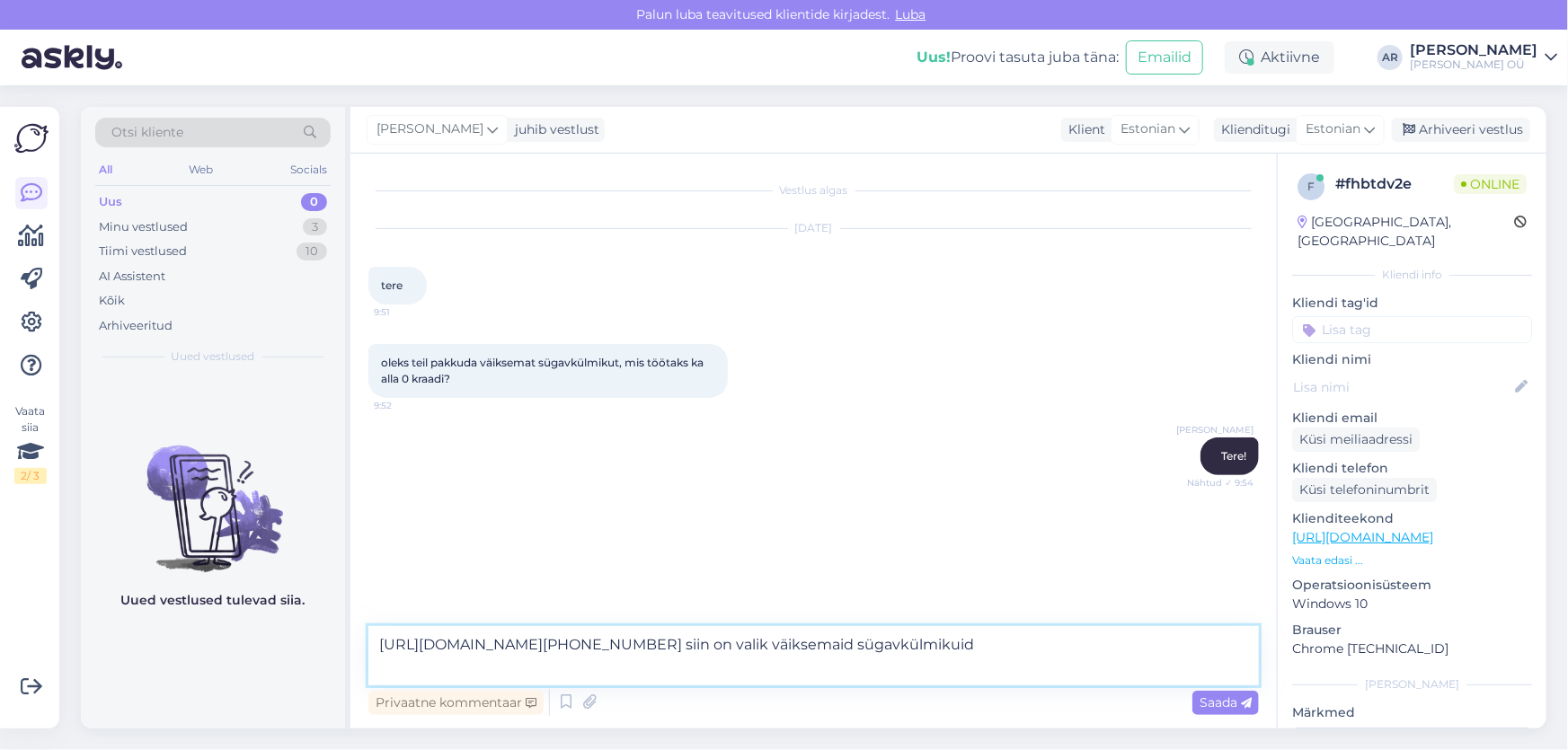
drag, startPoint x: 1229, startPoint y: 667, endPoint x: 933, endPoint y: 669, distance: 296.0
click at [933, 669] on textarea "https://onoff.ee/et/219-sugavkulmikud?q=K%C3%B5rgus+%28cm%29-68-84-84%2C2-84%2C…" at bounding box center [814, 656] width 891 height 59
paste textarea "siin on valik väiksemaid sügavkülmikuid"
type textarea "https://onoff.ee/et/219-sugavkulmikud?q=K%C3%B5rgus+%28cm%29-68-84-84%2C2-84%2C…"
click at [1240, 709] on div "Saada" at bounding box center [1225, 703] width 67 height 24
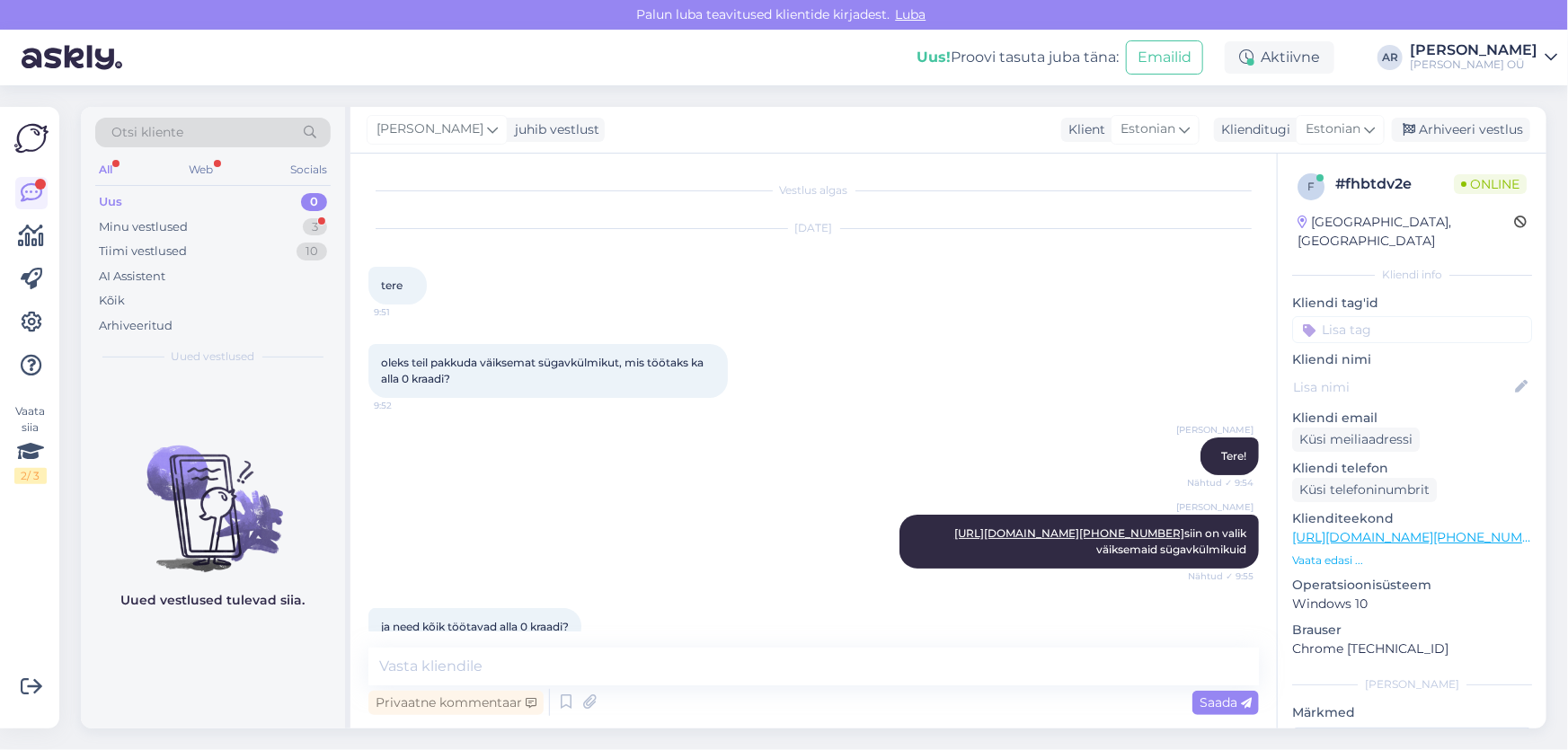
scroll to position [65, 0]
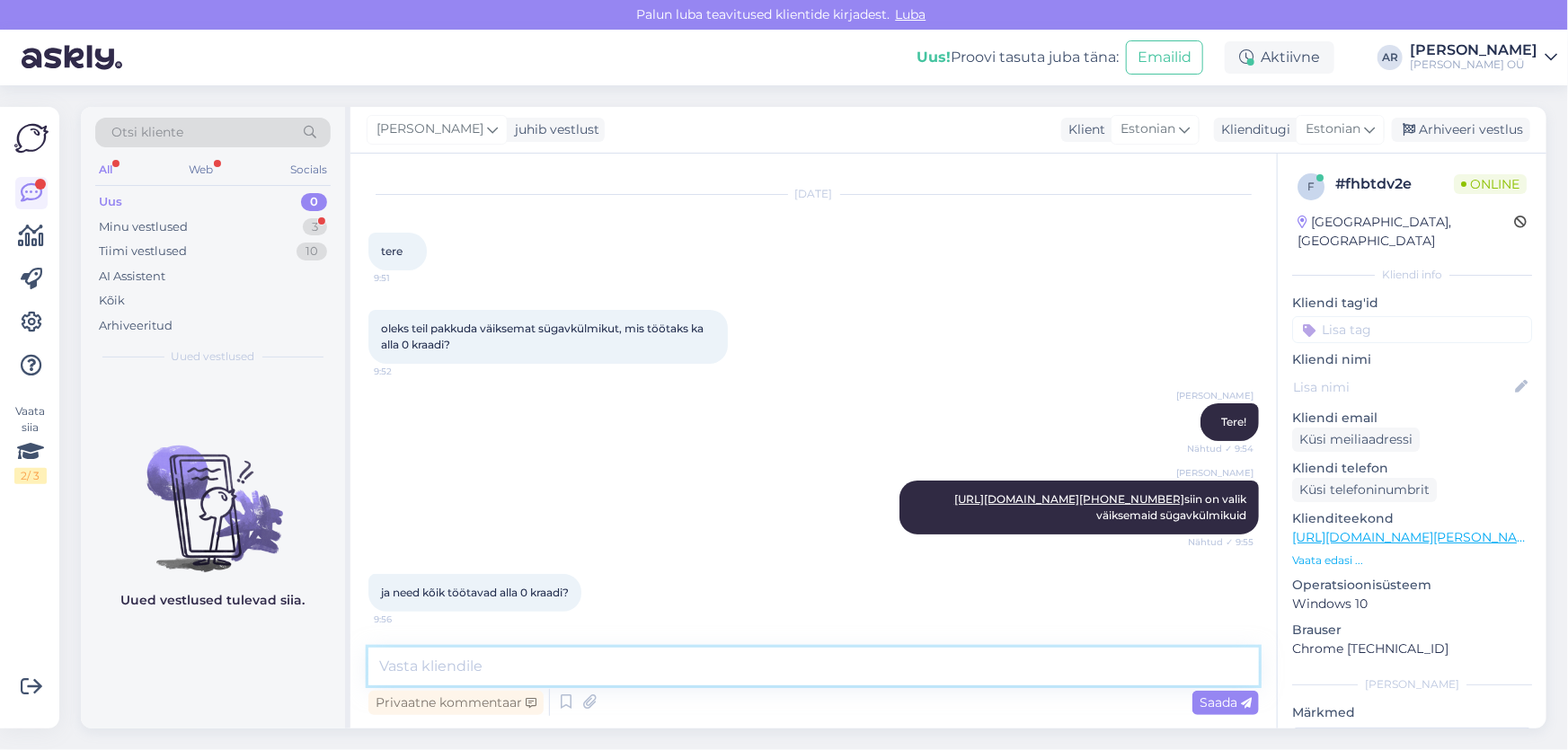
click at [490, 670] on textarea at bounding box center [814, 666] width 891 height 38
type textarea "О"
type textarea "Jah"
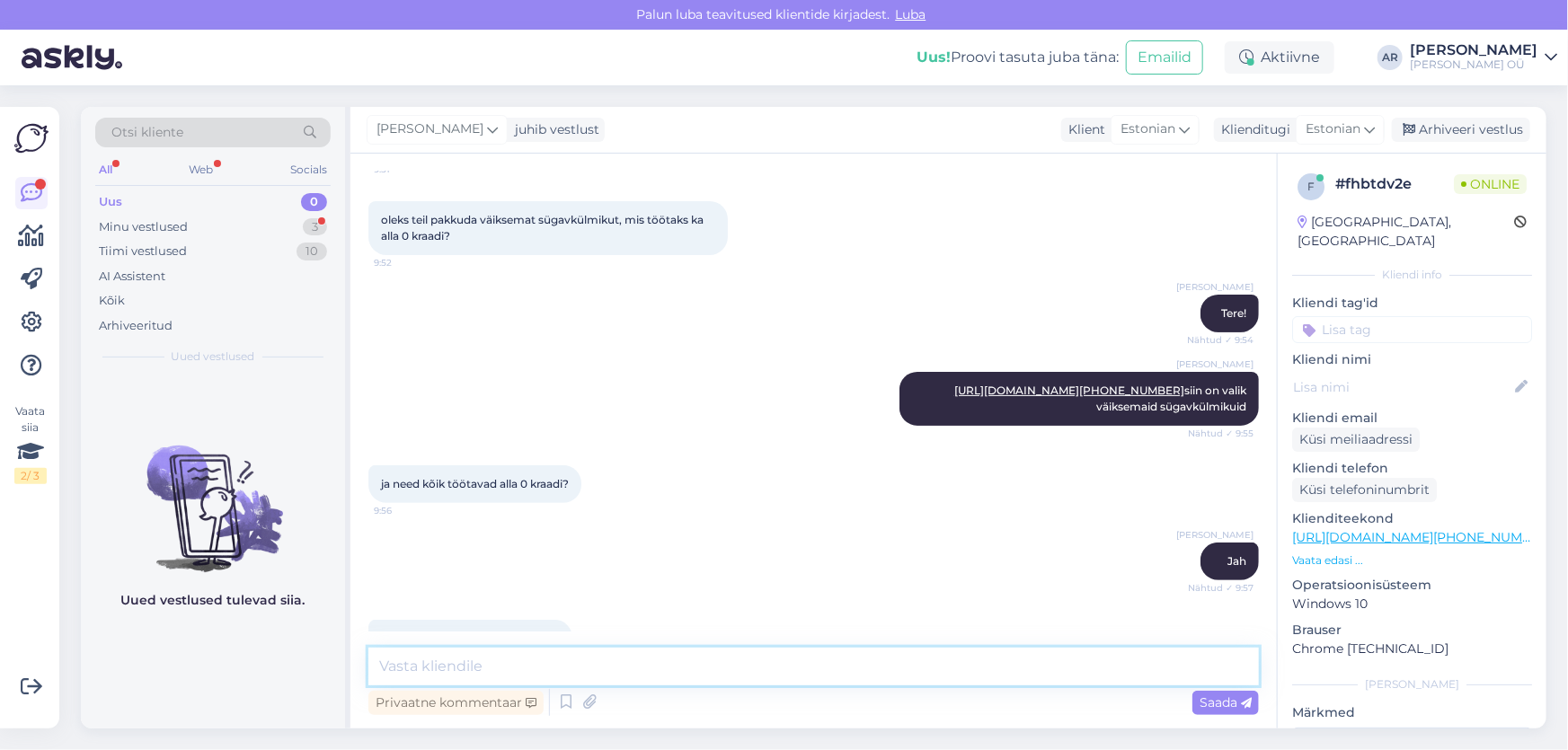
scroll to position [219, 0]
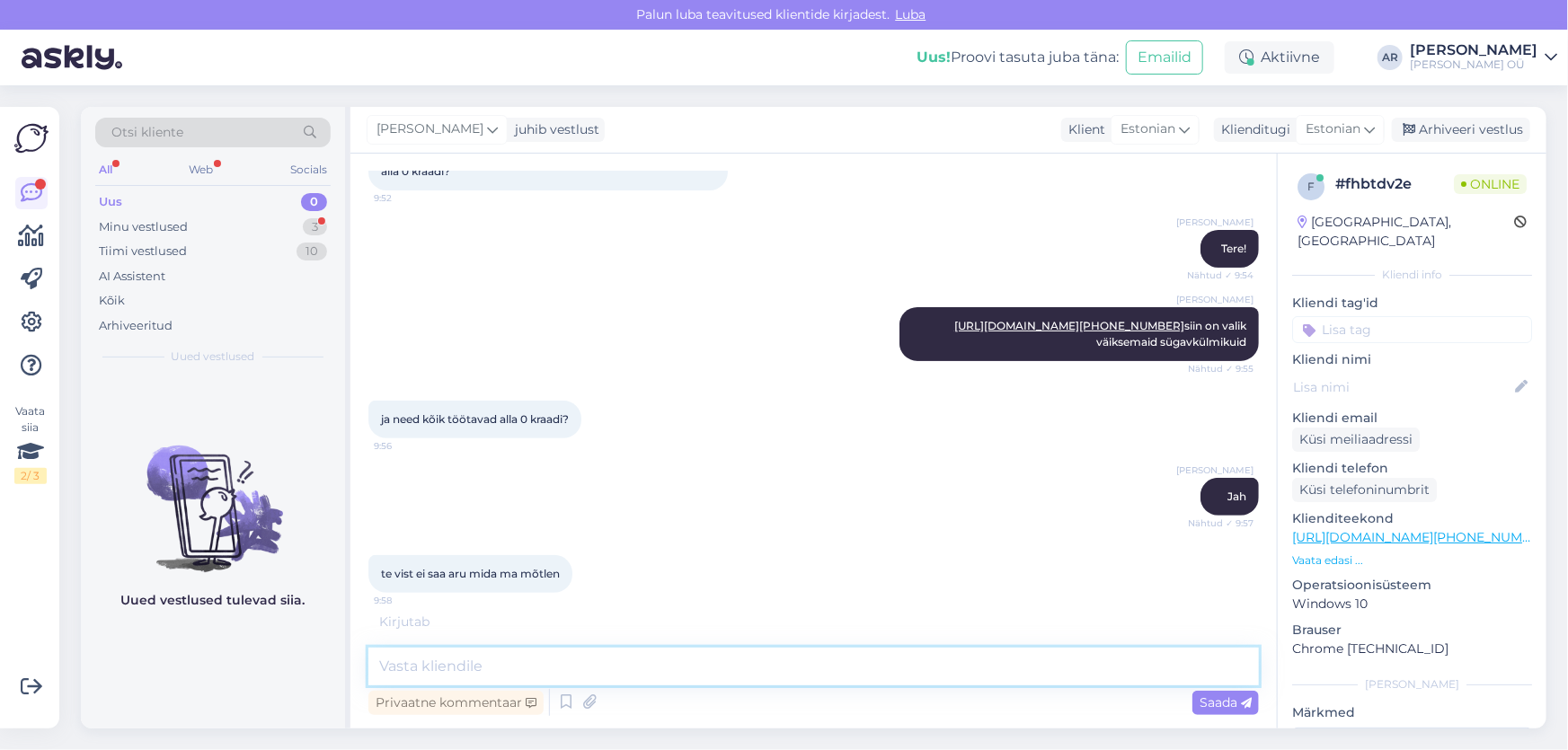
click at [429, 660] on textarea at bounding box center [814, 666] width 891 height 38
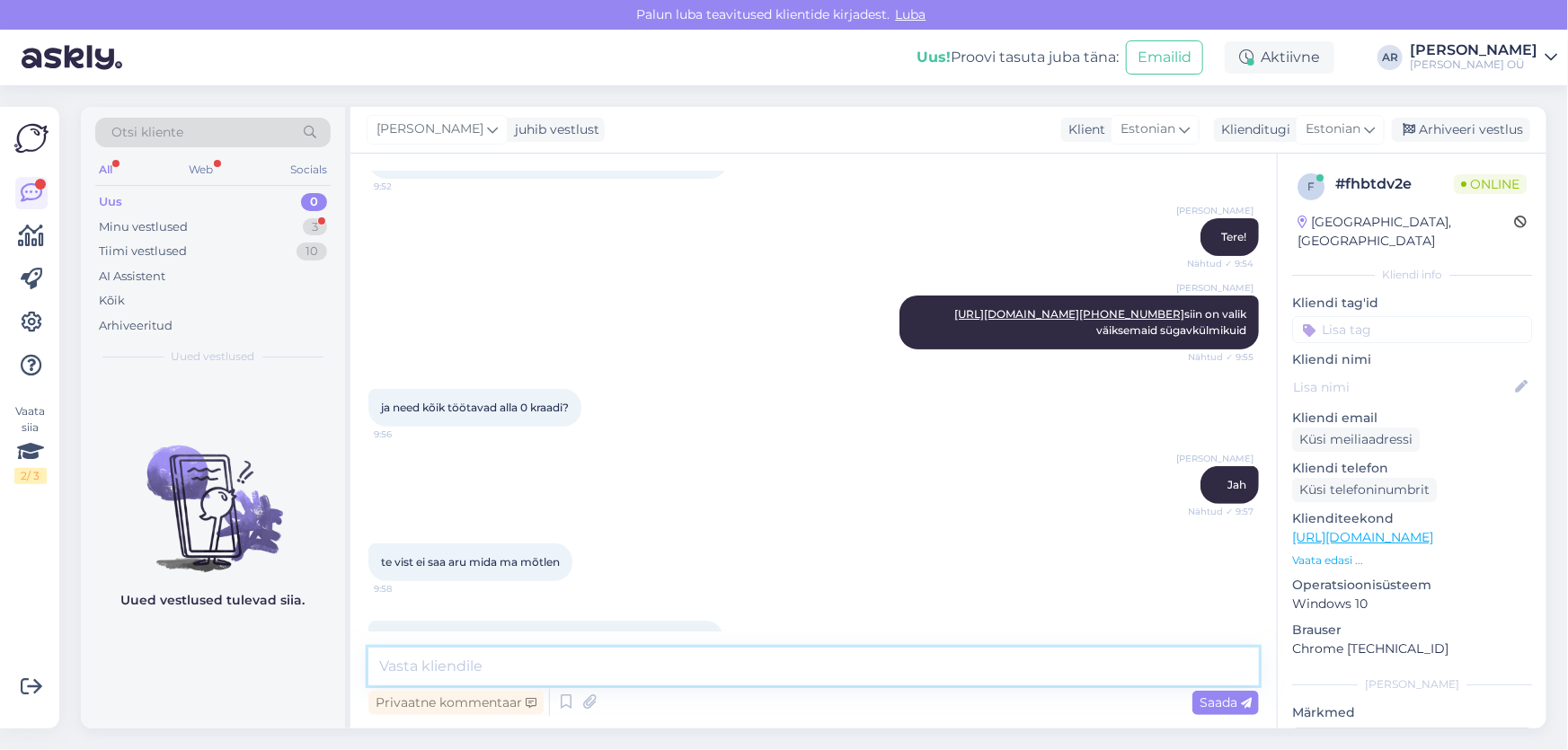
scroll to position [373, 0]
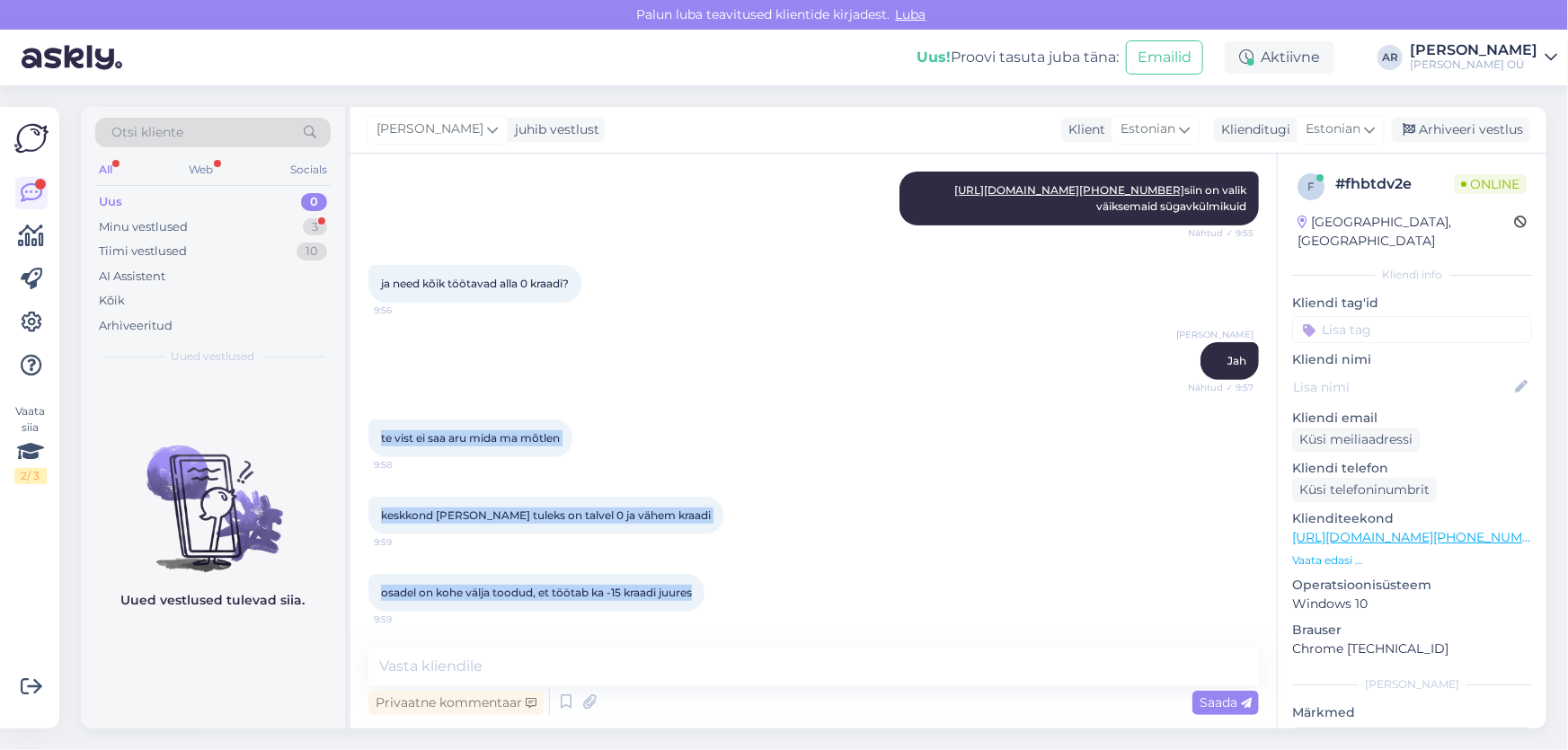
drag, startPoint x: 699, startPoint y: 589, endPoint x: 364, endPoint y: 433, distance: 369.5
click at [364, 433] on div "Vestlus algas Sep 16 2025 tere 9:51 oleks teil pakkuda väiksemat sügavkülmikut,…" at bounding box center [813, 441] width 926 height 575
copy div "te vist ei saa aru mida ma mõtlen 9:58 keskkond kuhu kapp tuleks on talvel 0 ja…"
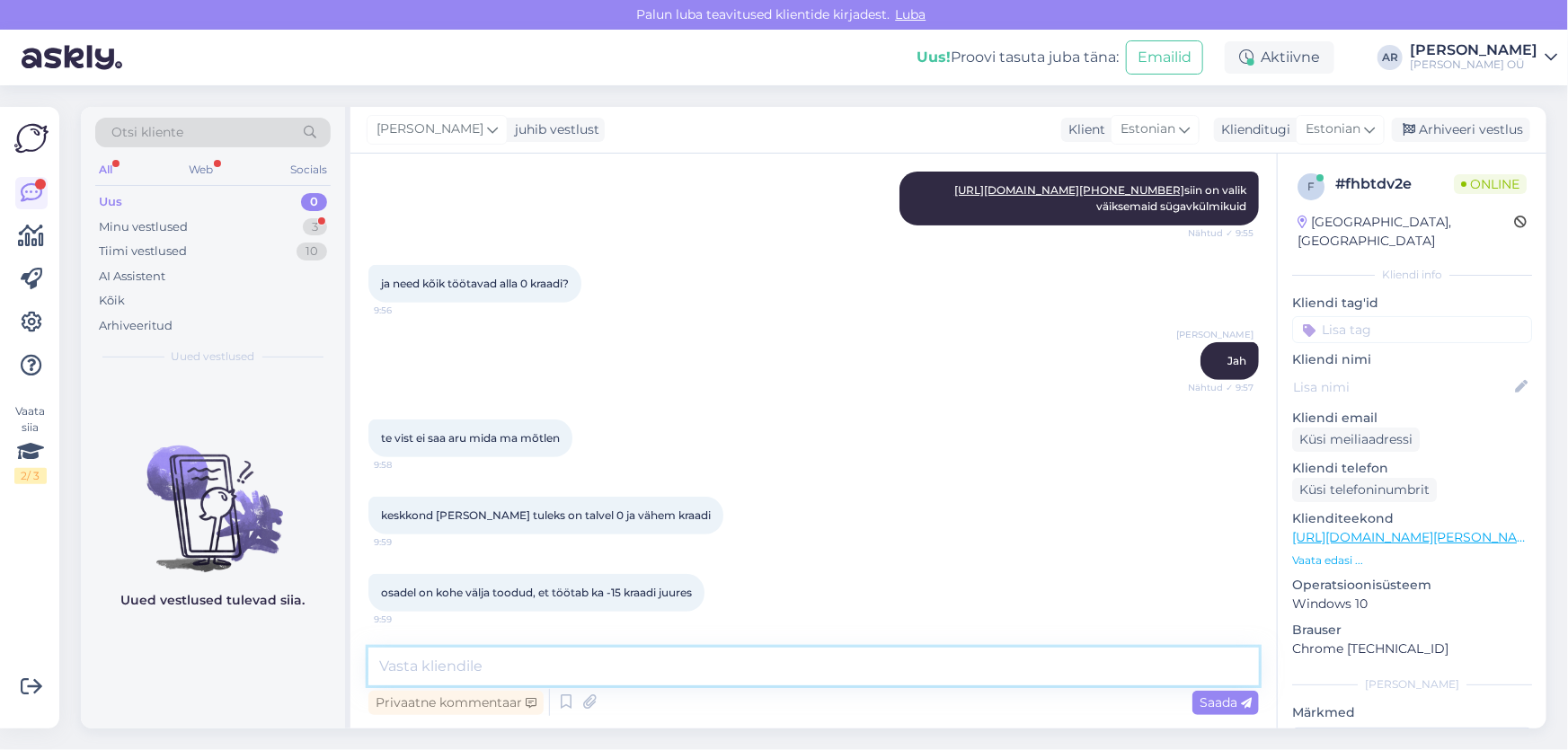
click at [586, 660] on textarea at bounding box center [814, 666] width 891 height 38
type textarea "T"
type textarea "uurin"
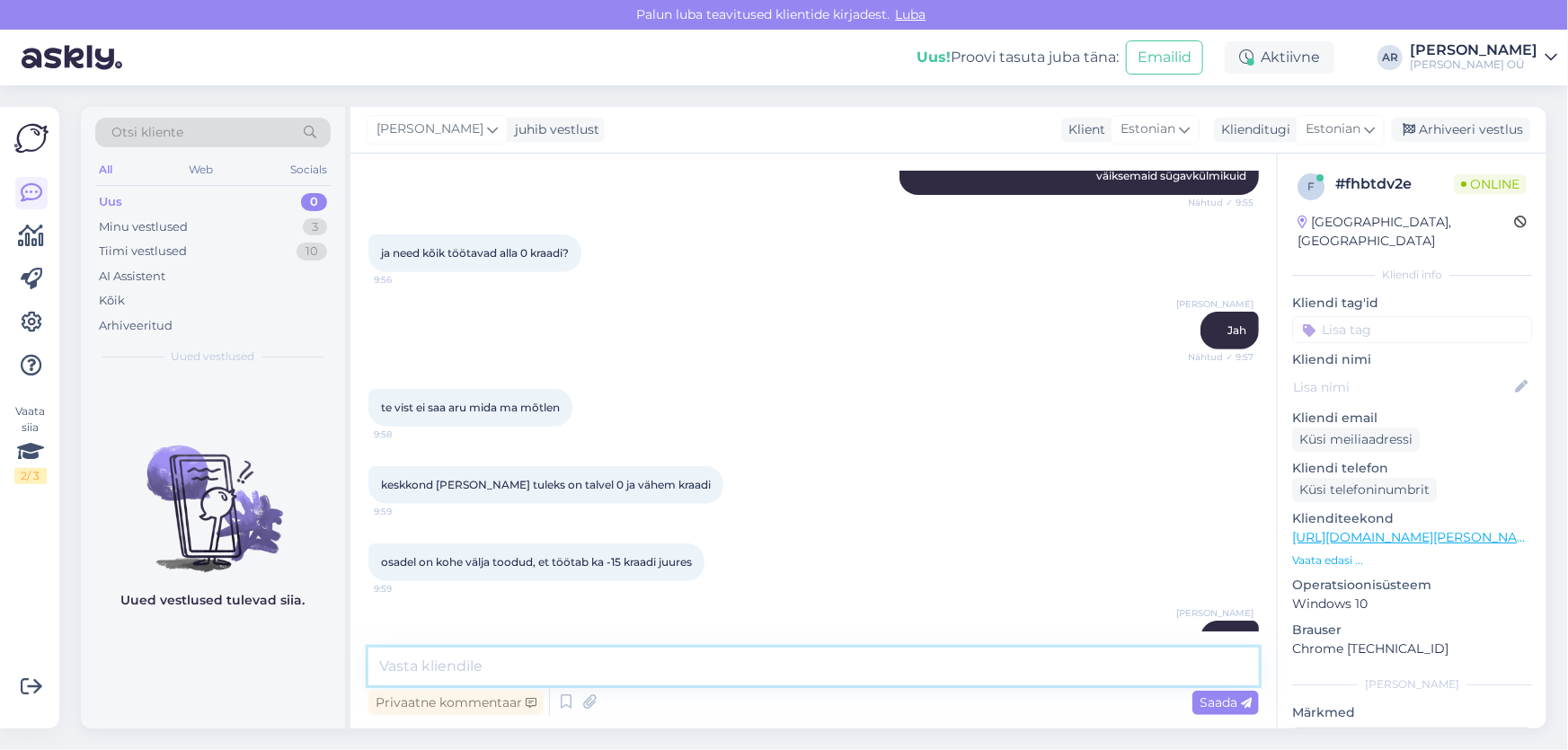
scroll to position [451, 0]
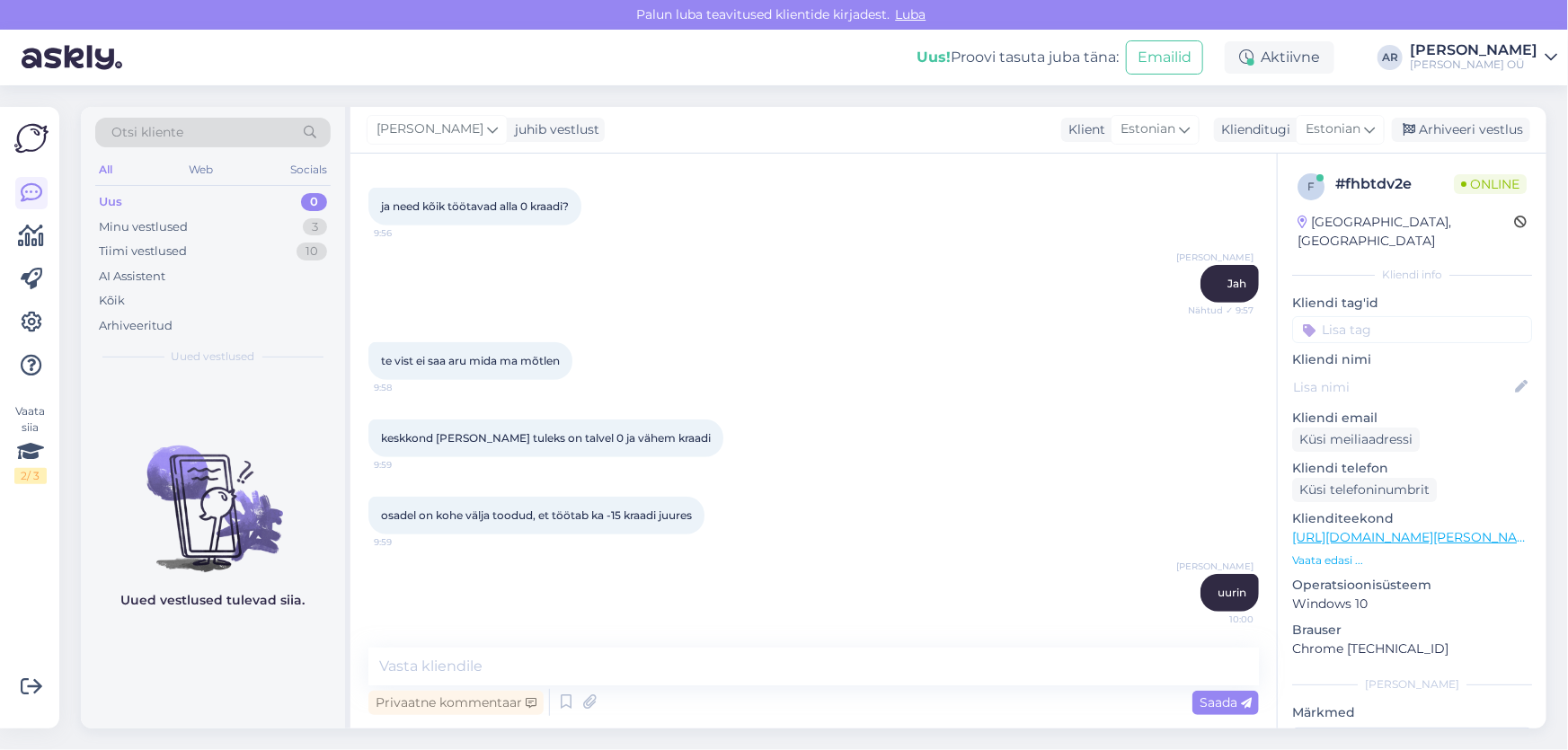
click at [628, 521] on span "osadel on kohe välja toodud, et töötab ka -15 kraadi juures" at bounding box center [536, 514] width 310 height 14
click at [620, 515] on span "osadel on kohe välja toodud, et töötab ka -15 kraadi juures" at bounding box center [536, 514] width 310 height 14
drag, startPoint x: 618, startPoint y: 514, endPoint x: 517, endPoint y: 505, distance: 101.4
click at [517, 505] on div "osadel on kohe välja toodud, et töötab ka -15 kraadi juures 9:59" at bounding box center [537, 515] width 336 height 38
click at [575, 529] on div "osadel on kohe välja toodud, et töötab ka -15 kraadi juures 9:59" at bounding box center [537, 515] width 336 height 38
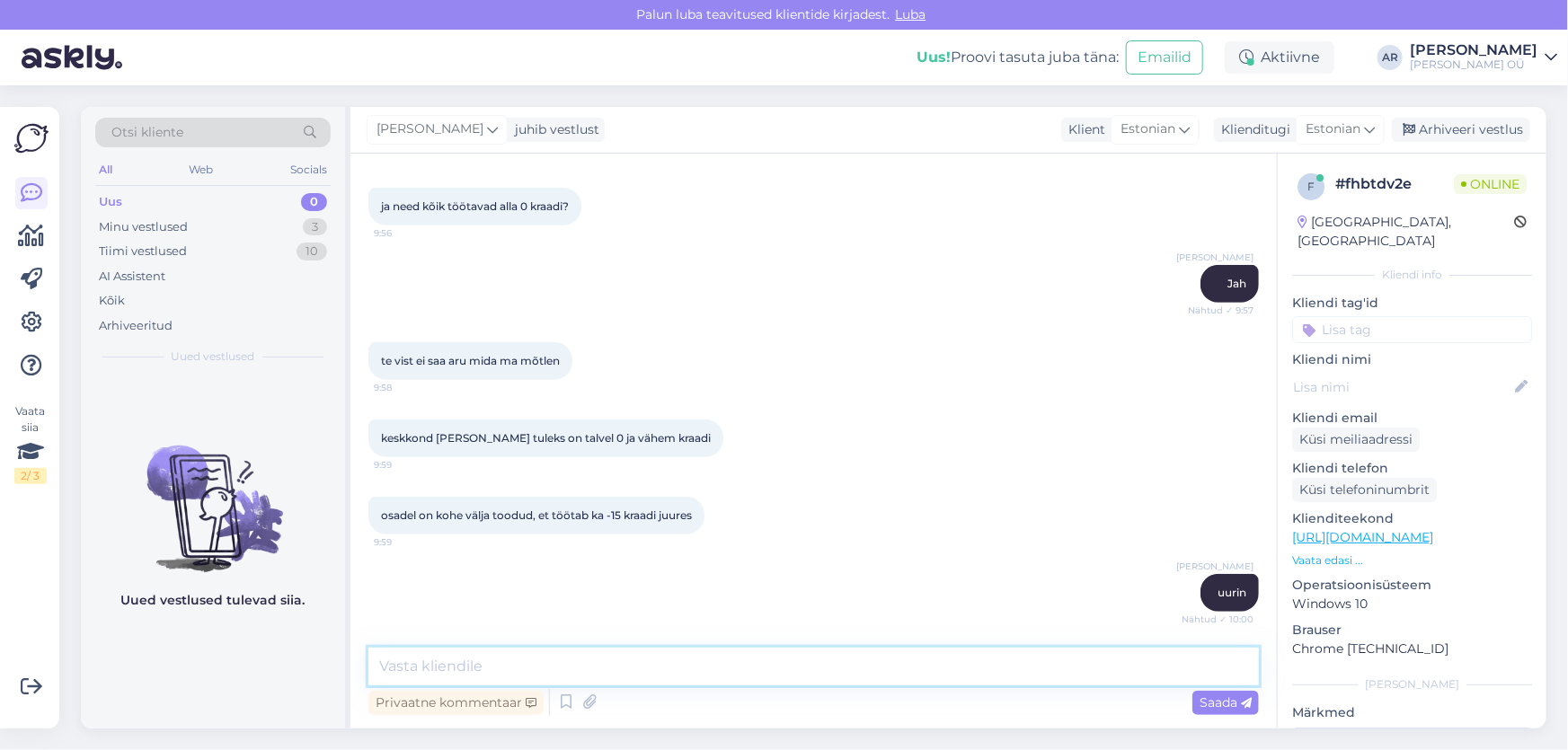
click at [546, 659] on textarea at bounding box center [814, 666] width 891 height 38
type textarea "Ei sellist kahjuks meil ei ole. Vabandame"
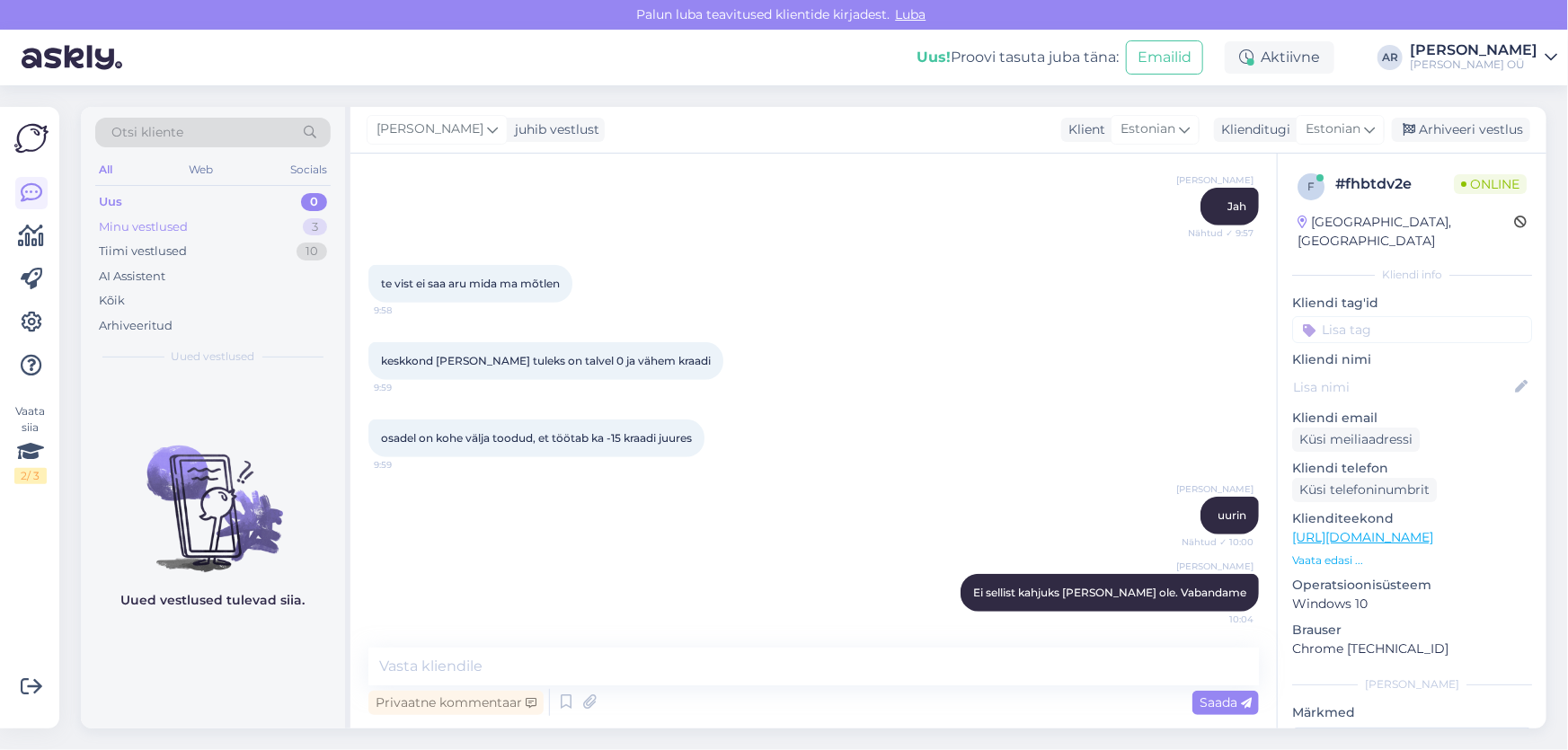
click at [231, 234] on div "Minu vestlused 3" at bounding box center [213, 226] width 236 height 25
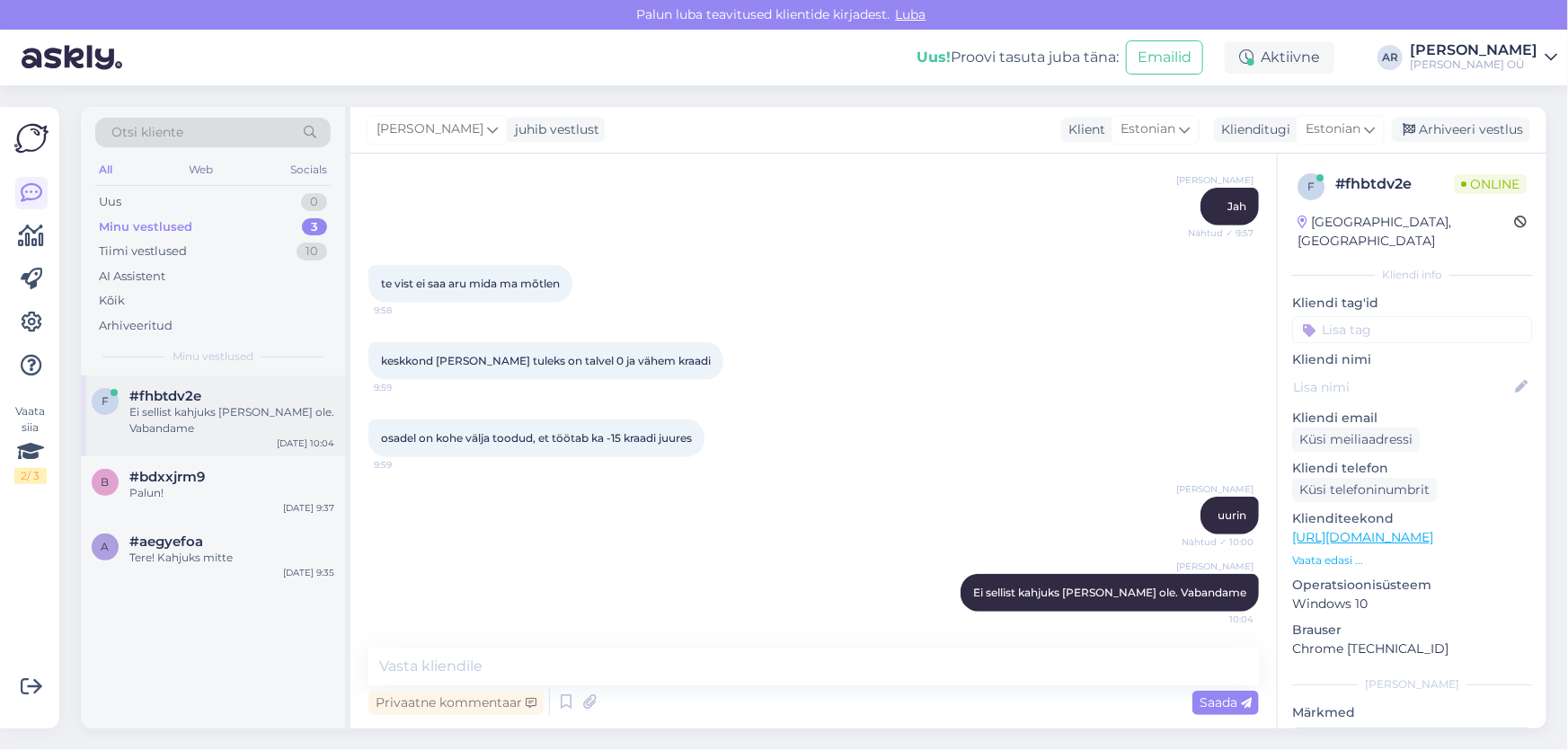
click at [202, 454] on div "f #fhbtdv2e Ei sellist kahjuks meil ei ole. Vabandame Sep 16 10:04" at bounding box center [213, 416] width 264 height 81
click at [207, 502] on div "b #bdxxjrm9 Palun! Sep 16 9:37" at bounding box center [213, 489] width 264 height 65
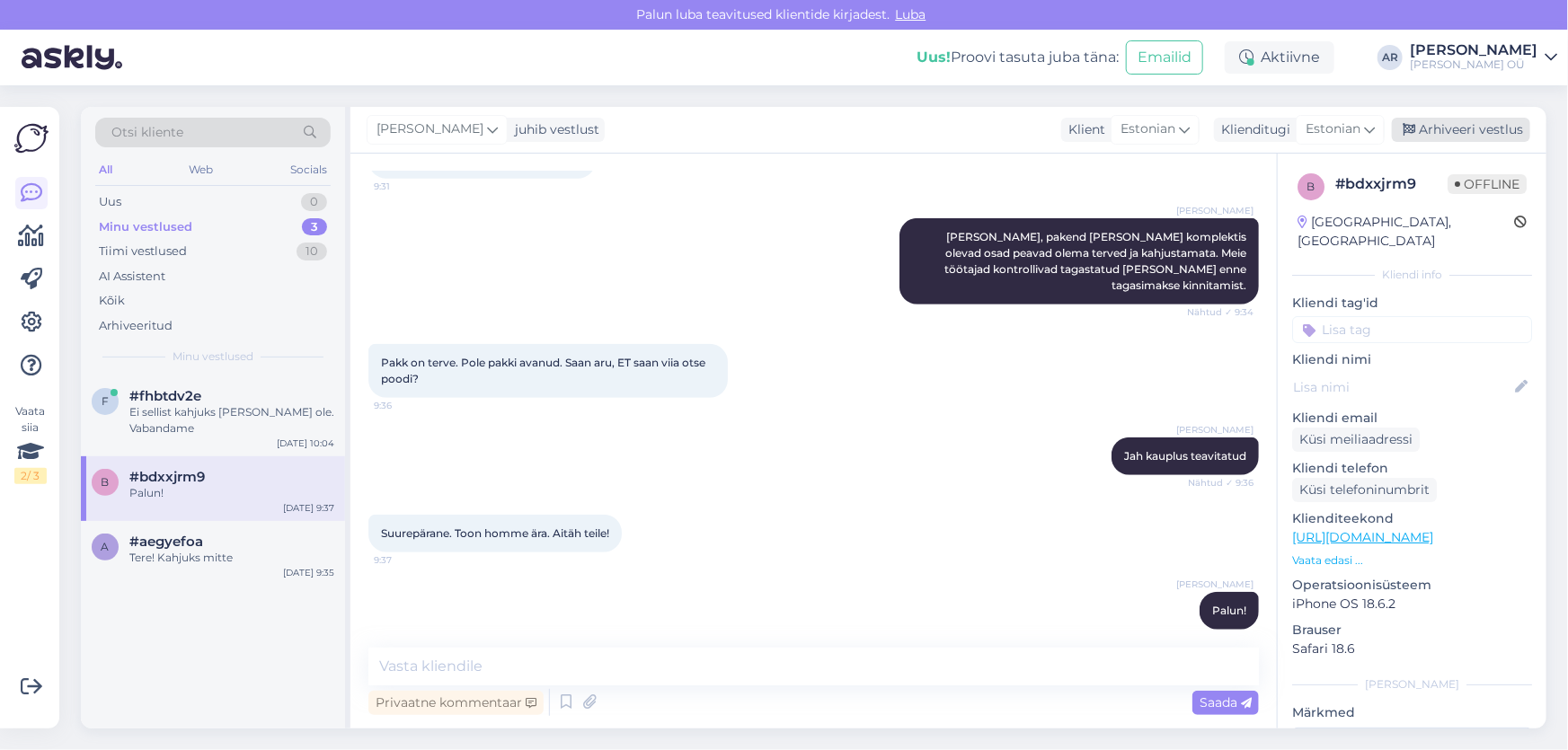
click at [1421, 127] on div "Arhiveeri vestlus" at bounding box center [1461, 129] width 139 height 24
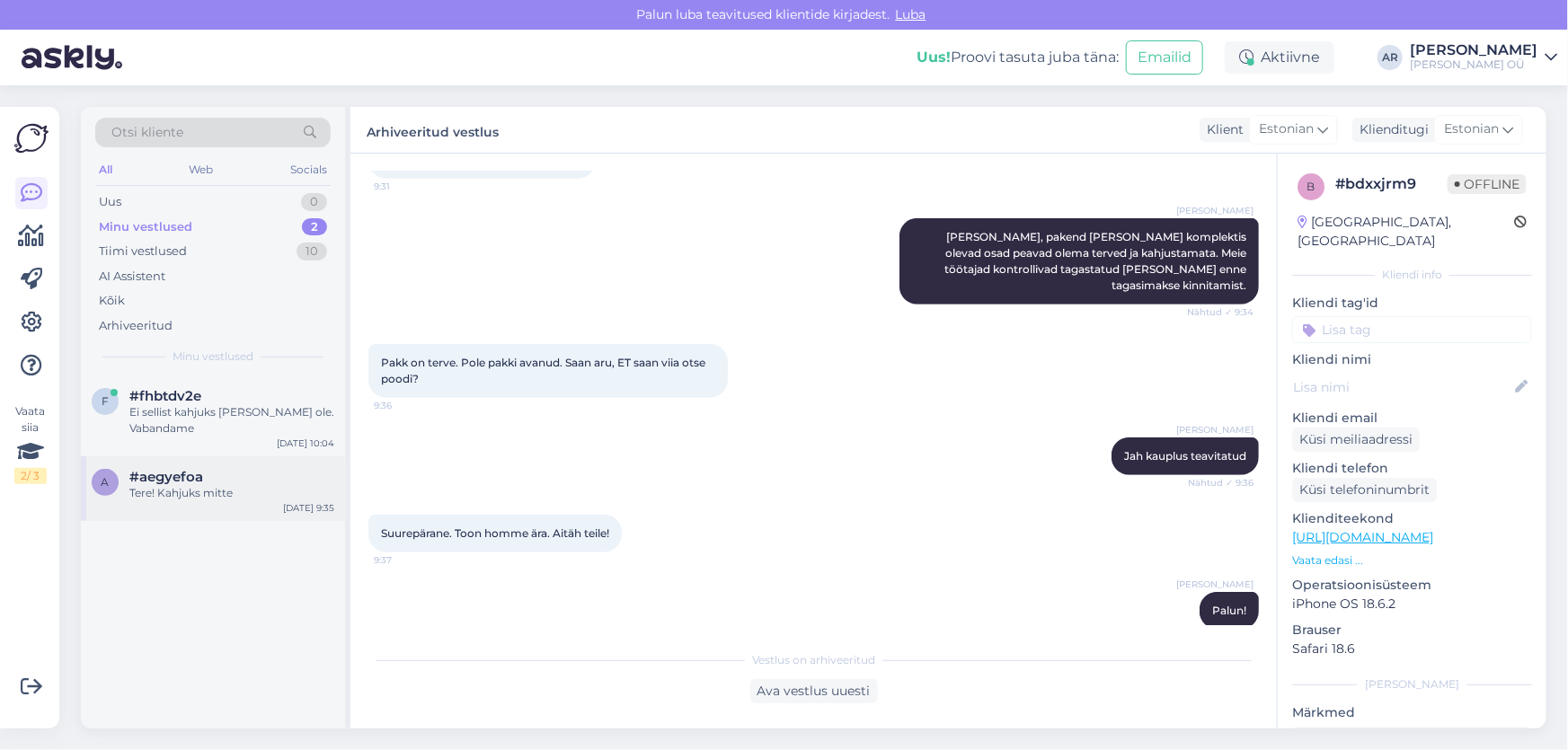
click at [245, 486] on div "Tere! Kahjuks mitte" at bounding box center [232, 493] width 205 height 17
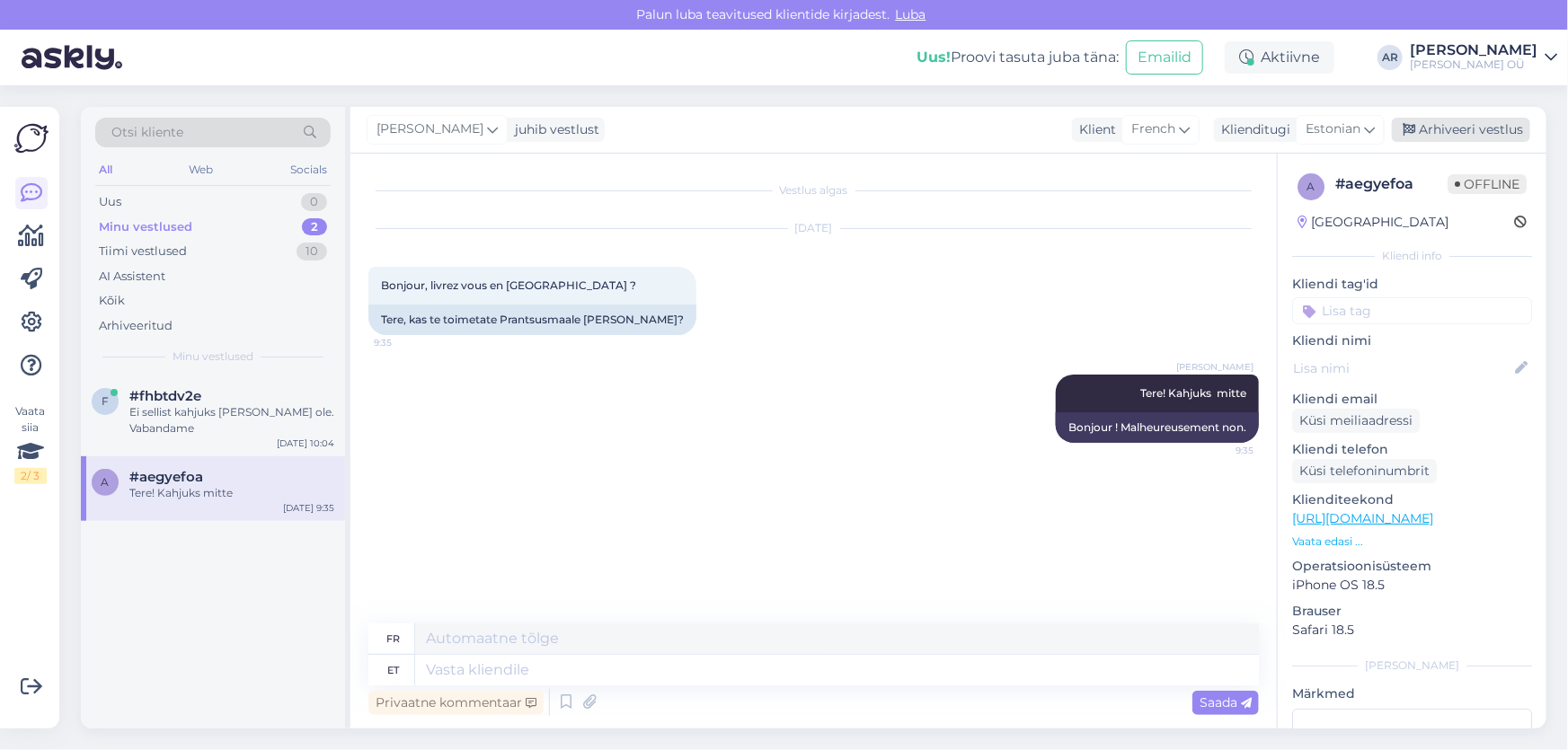
click at [1485, 128] on div "Arhiveeri vestlus" at bounding box center [1461, 129] width 139 height 24
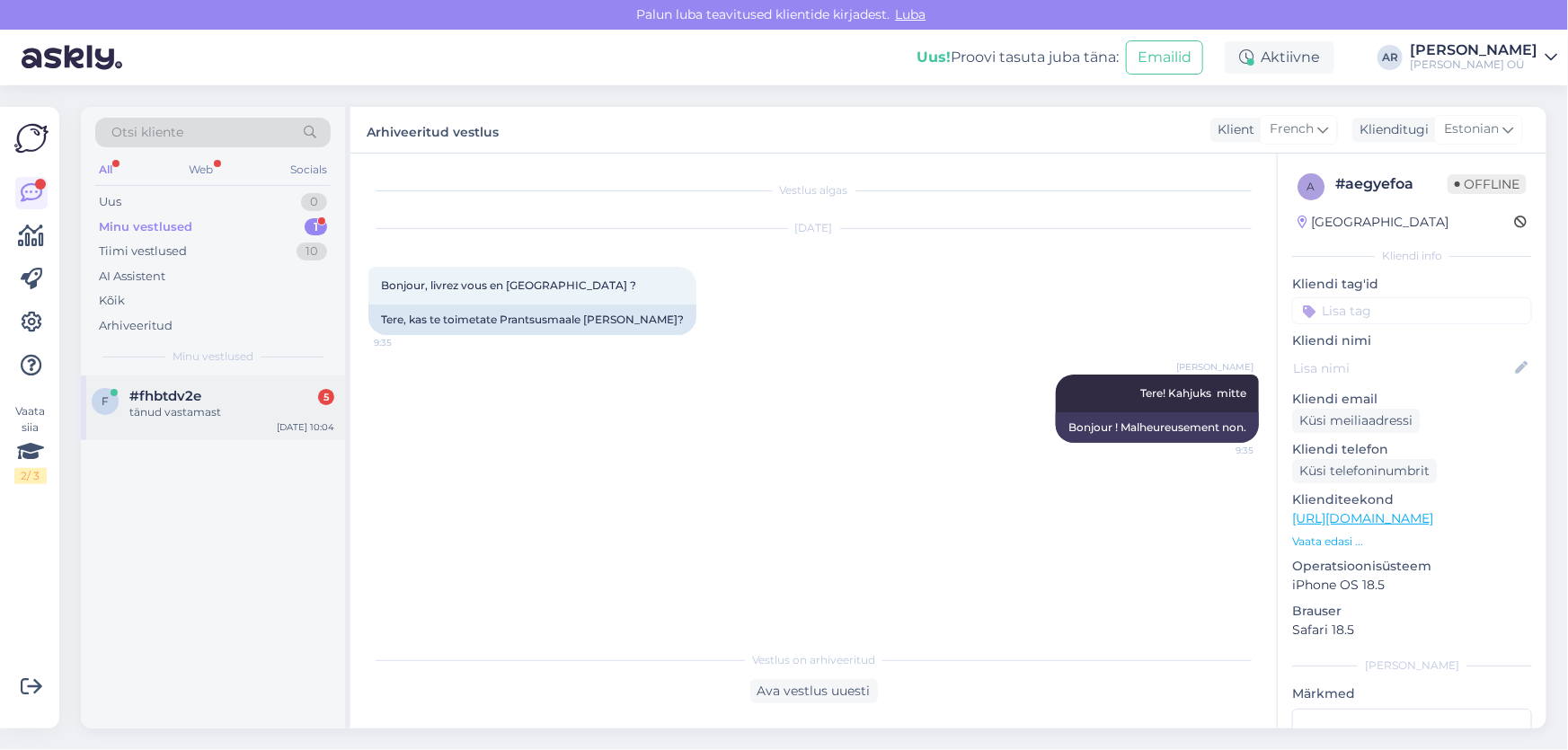
click at [211, 392] on div "#fhbtdv2e 5" at bounding box center [232, 396] width 205 height 17
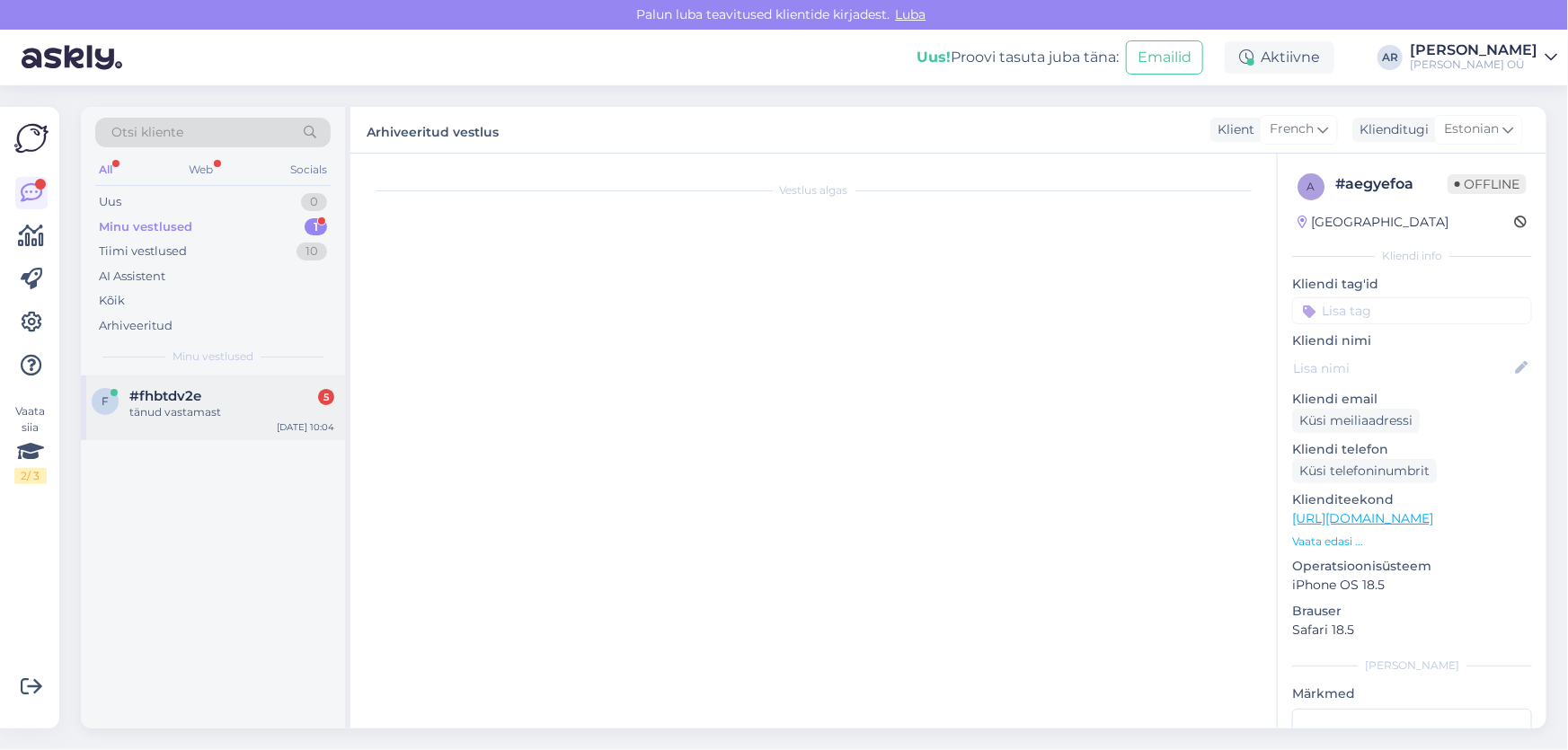
scroll to position [912, 0]
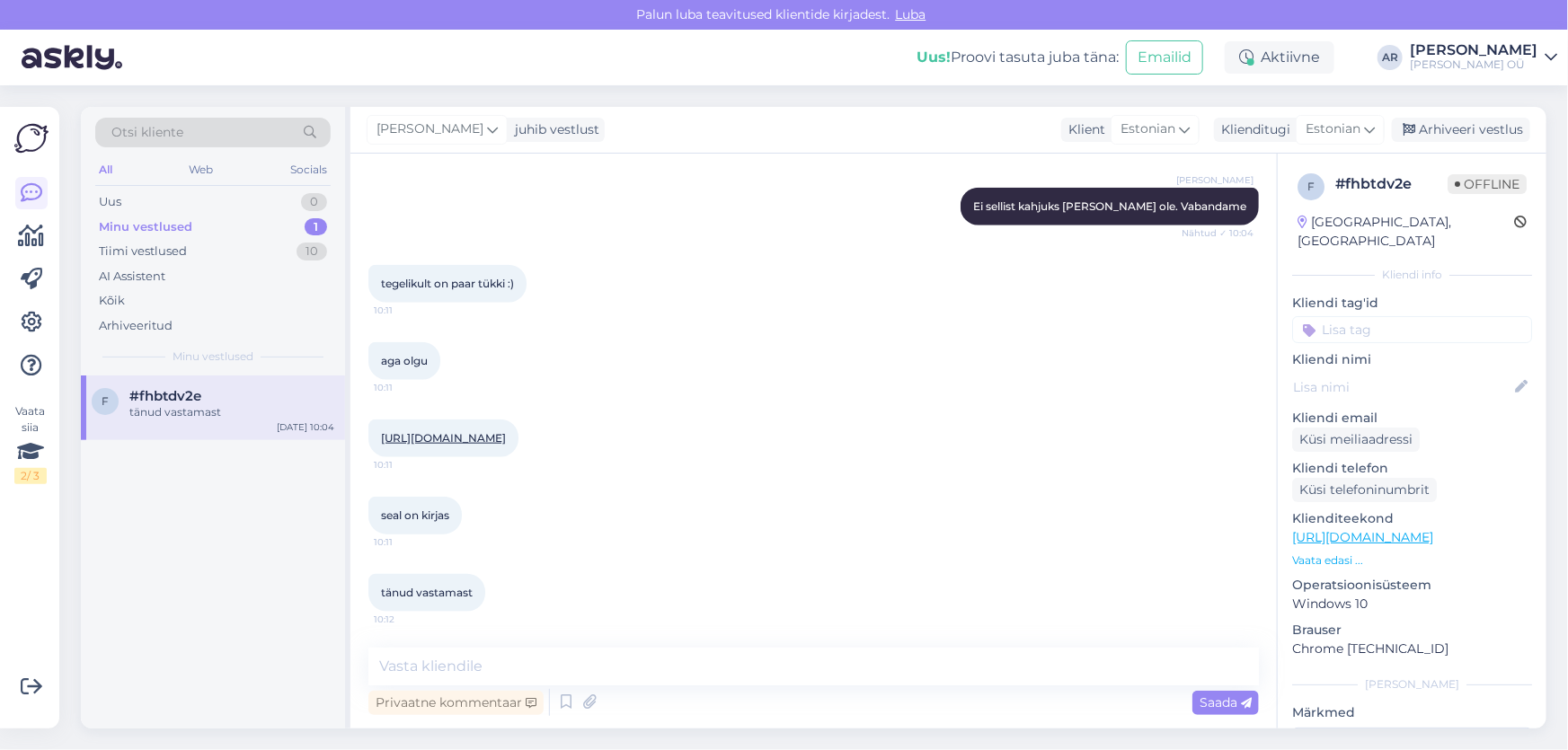
click at [414, 638] on div "Vestlus algas Sep 16 2025 tere 9:51 oleks teil pakkuda väiksemat sügavkülmikut,…" at bounding box center [813, 441] width 926 height 575
click at [415, 654] on textarea at bounding box center [814, 666] width 891 height 38
click at [438, 659] on textarea at bounding box center [814, 666] width 891 height 38
type textarea "Vabandame."
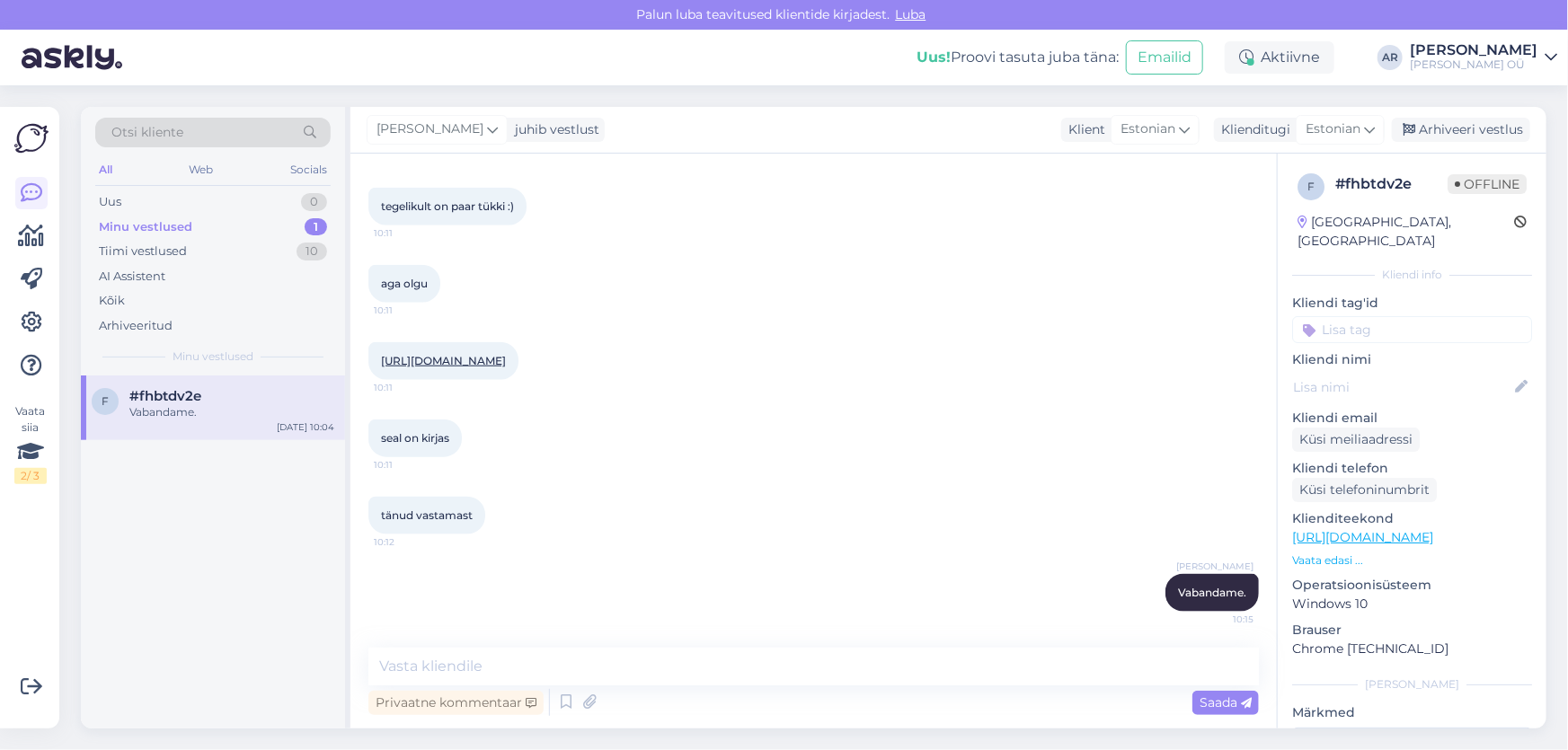
click at [1433, 107] on div "Otsi kliente All Web Socials Uus 0 Minu vestlused 1 Tiimi vestlused 10 AI Assis…" at bounding box center [819, 417] width 1498 height 665
click at [1435, 114] on div "Anna Ryndina juhib vestlust Klient Estonian Klienditugi Estonian Arhiveeri vest…" at bounding box center [948, 130] width 1196 height 47
click at [1434, 125] on div "Arhiveeri vestlus" at bounding box center [1461, 129] width 139 height 24
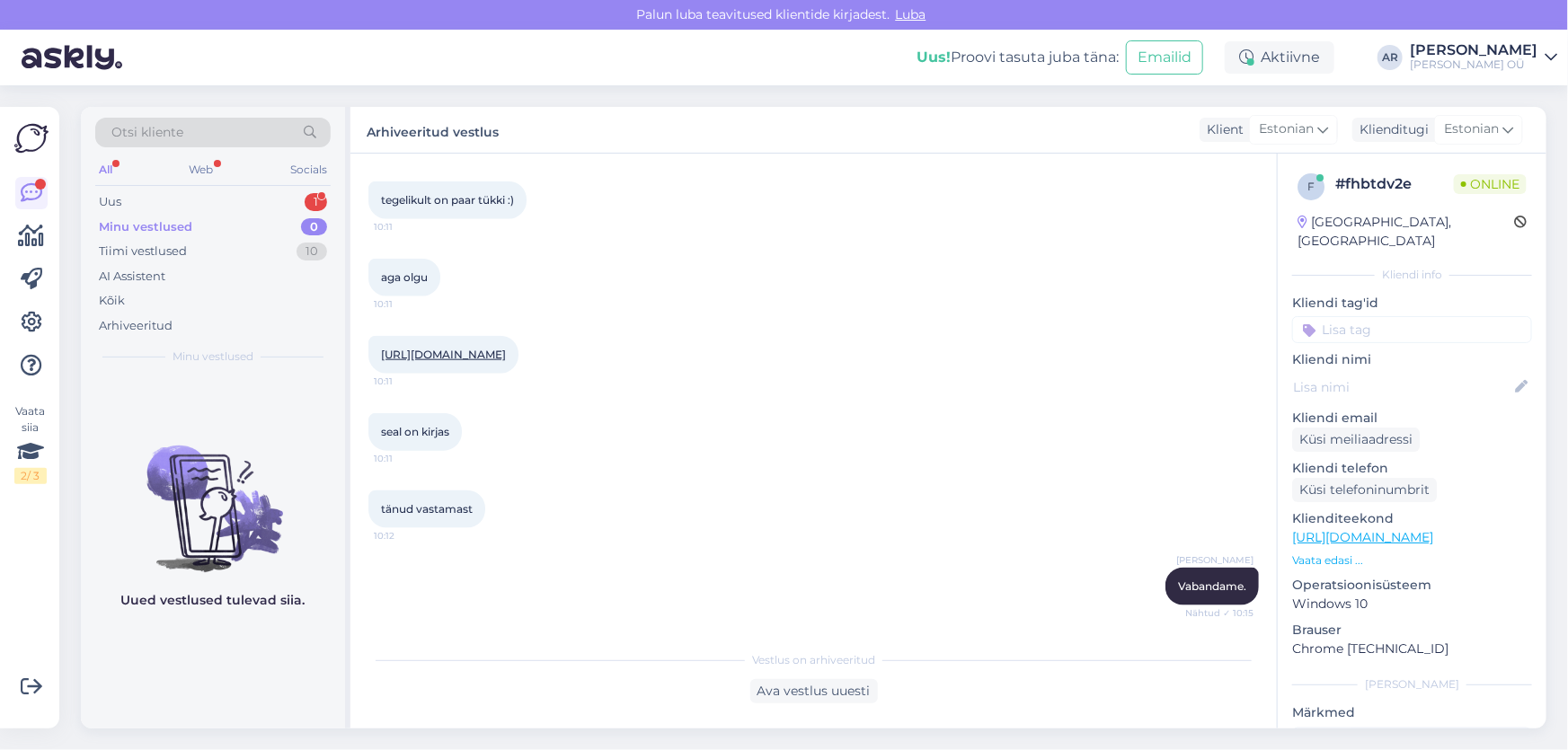
click at [218, 179] on div "All Web Socials" at bounding box center [213, 172] width 236 height 28
click at [216, 194] on div "Uus 1" at bounding box center [213, 201] width 236 height 25
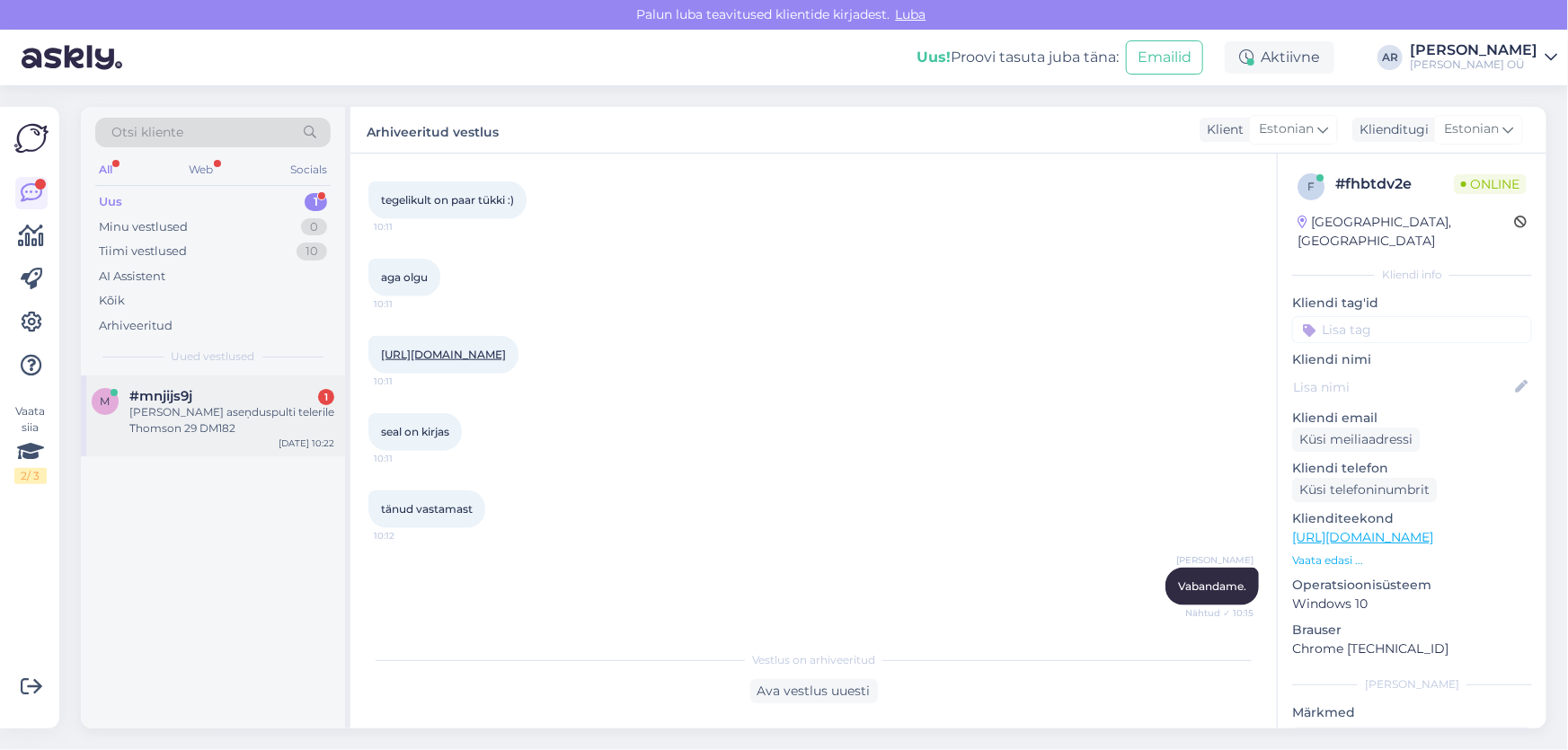
click at [224, 430] on div "Soovin aseņduspulti telerile Thomson 29 DM182" at bounding box center [232, 420] width 205 height 32
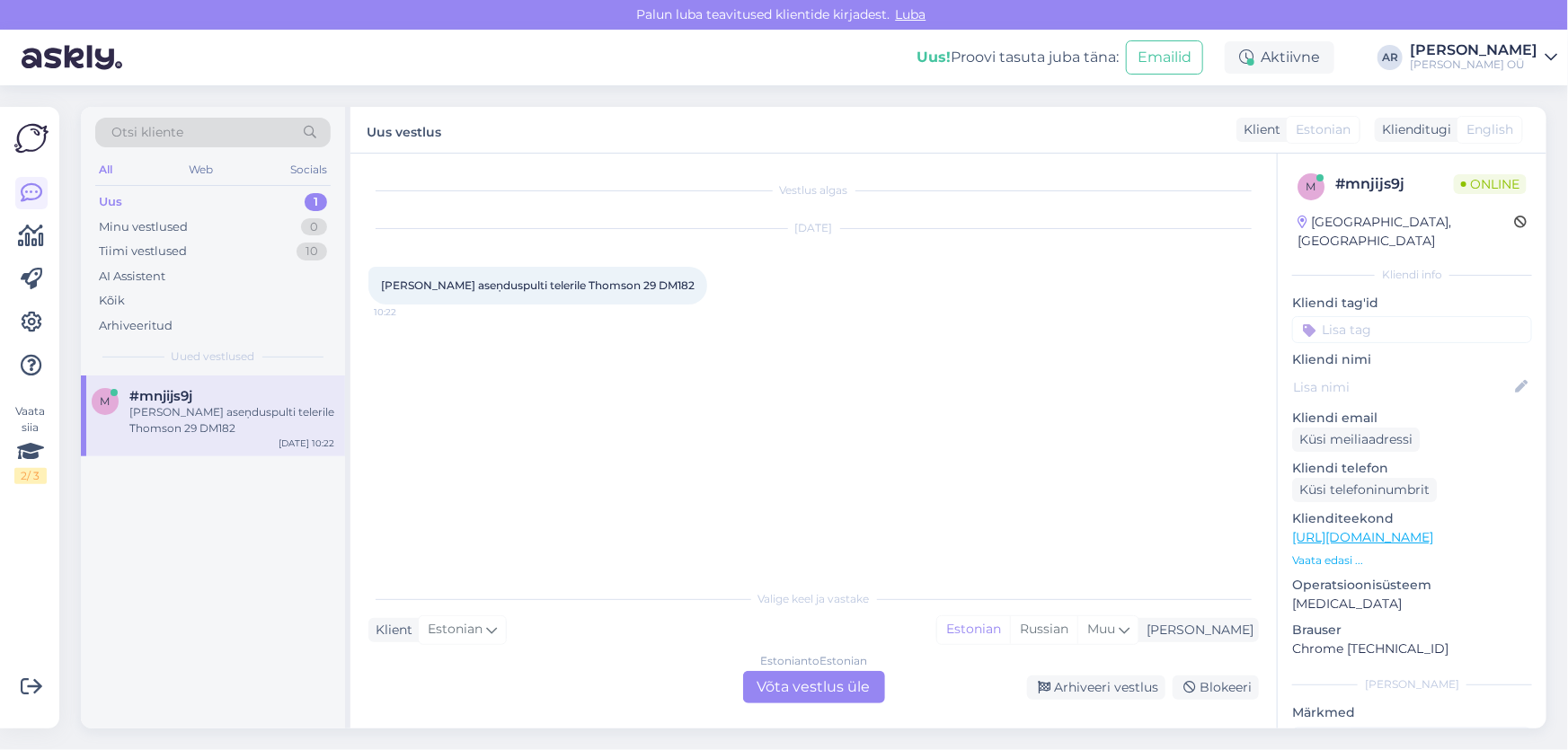
scroll to position [0, 0]
click at [1331, 529] on link "https://onoff.ee/et/41-tarvikud" at bounding box center [1362, 538] width 141 height 17
click at [605, 289] on span "Soovin aseņduspulti telerile Thomson 29 DM182" at bounding box center [537, 284] width 313 height 14
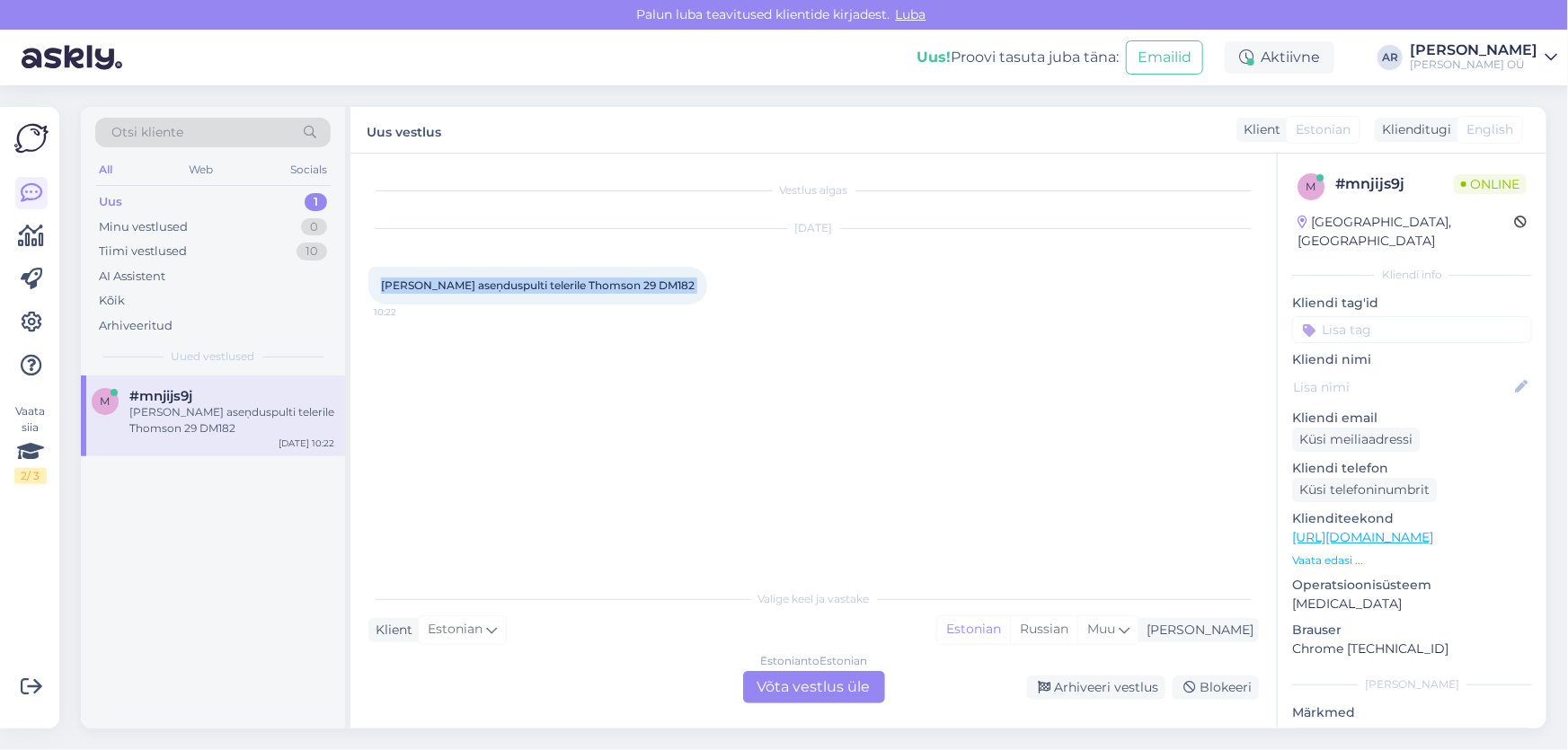
click at [605, 289] on span "Soovin aseņduspulti telerile Thomson 29 DM182" at bounding box center [537, 284] width 313 height 14
copy div "Soovin aseņduspulti telerile Thomson 29 DM182 10:22"
click at [820, 680] on div "Estonian to Estonian Võta vestlus üle" at bounding box center [814, 686] width 142 height 32
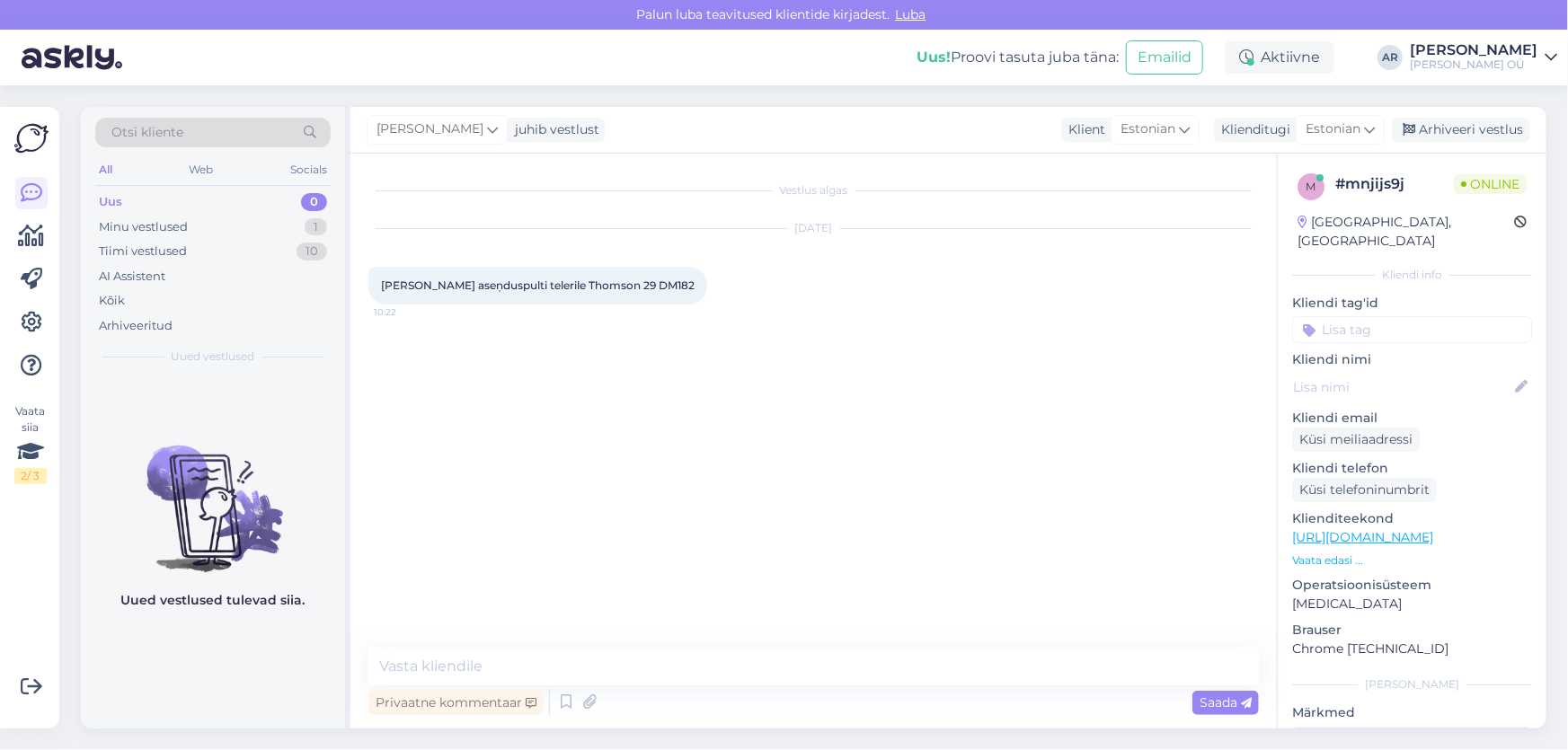
click at [635, 639] on div "Vestlus algas Sep 16 2025 Soovin aseņduspulti telerile Thomson 29 DM182 10:22 P…" at bounding box center [813, 441] width 926 height 575
drag, startPoint x: 630, startPoint y: 656, endPoint x: 633, endPoint y: 665, distance: 9.5
click at [630, 657] on textarea at bounding box center [814, 666] width 891 height 38
paste textarea "https://onoff.ee/en/tarvikud/103592-thomson-asenduspult-samsung-telerile-901718…"
type textarea "Tere! https://onoff.ee/en/tarvikud/103592-thomson-asenduspult-samsung-telerile-…"
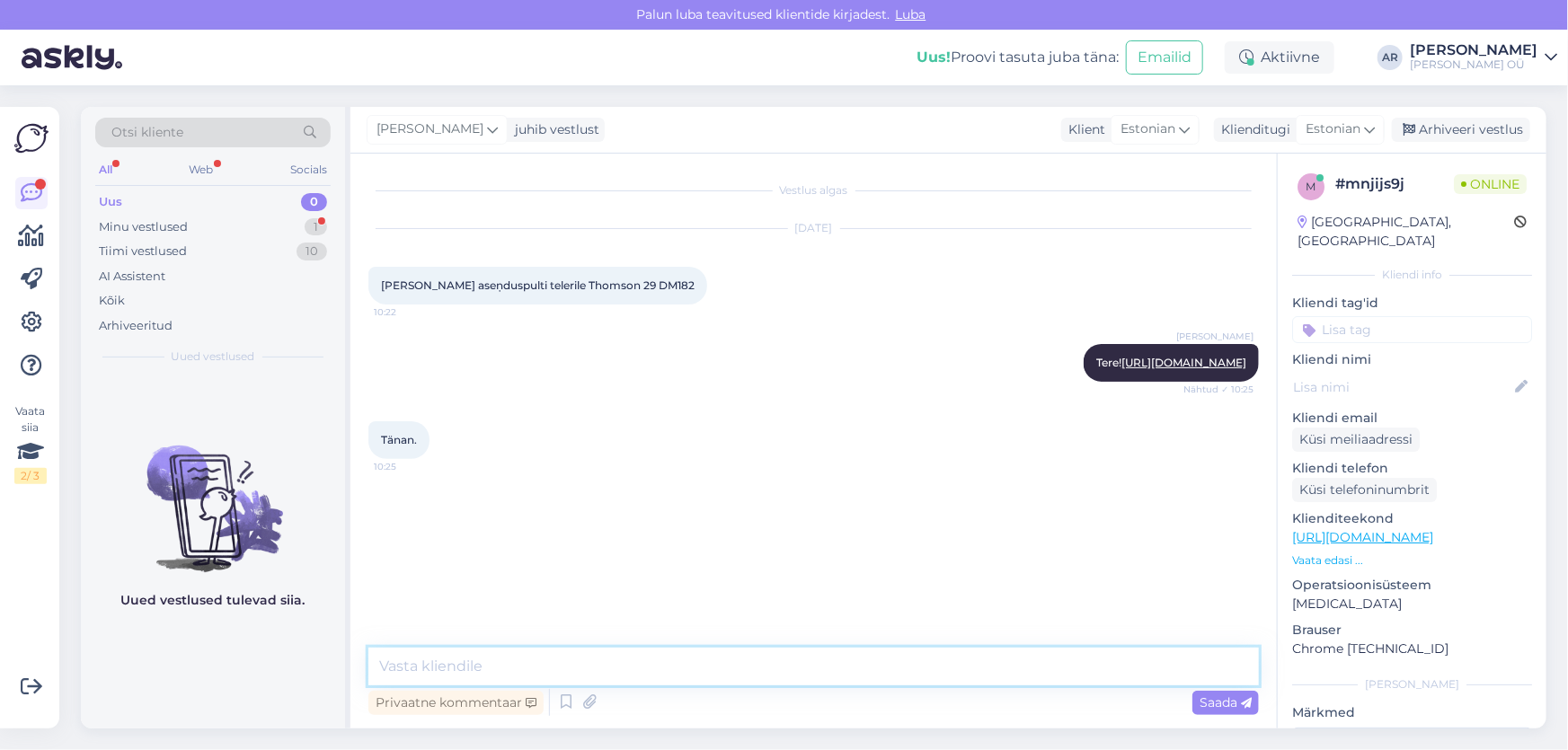
click at [439, 662] on textarea at bounding box center [814, 666] width 891 height 38
type textarea "Palun!"
